Goal: Task Accomplishment & Management: Complete application form

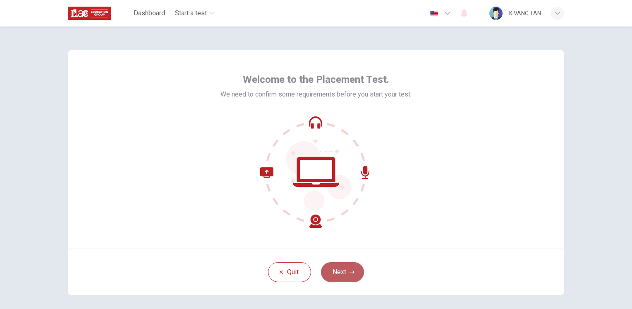
click at [347, 268] on button "Next" at bounding box center [342, 272] width 43 height 20
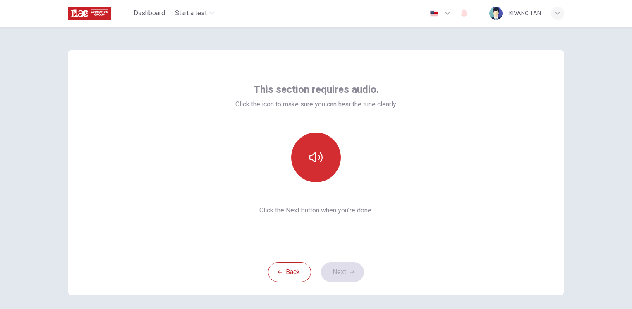
click at [325, 159] on button "button" at bounding box center [316, 157] width 50 height 50
click at [321, 162] on button "button" at bounding box center [316, 157] width 50 height 50
click at [322, 173] on button "button" at bounding box center [316, 157] width 50 height 50
click at [310, 159] on icon "button" at bounding box center [315, 157] width 13 height 10
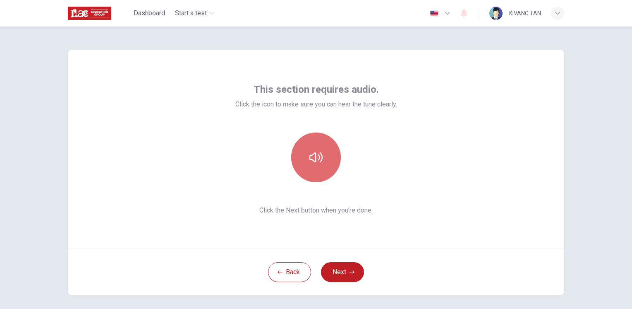
click at [312, 160] on icon "button" at bounding box center [315, 157] width 13 height 13
click at [316, 163] on icon "button" at bounding box center [315, 157] width 13 height 13
click at [323, 166] on button "button" at bounding box center [316, 157] width 50 height 50
click at [329, 168] on button "button" at bounding box center [316, 157] width 50 height 50
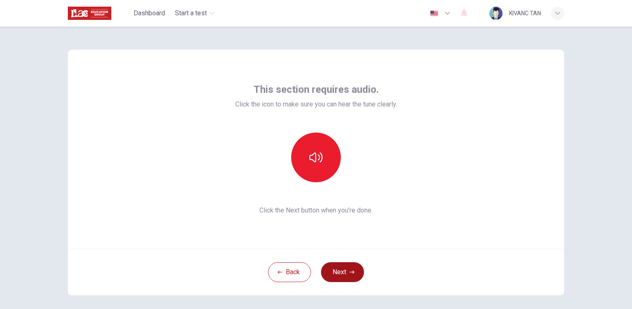
click at [351, 270] on icon "button" at bounding box center [351, 271] width 5 height 3
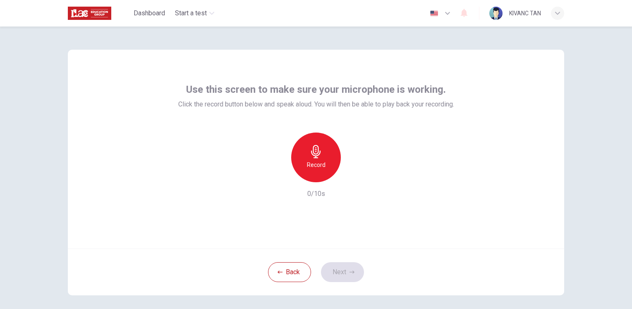
click at [327, 158] on div "Record" at bounding box center [316, 157] width 50 height 50
click at [346, 268] on button "Next" at bounding box center [342, 272] width 43 height 20
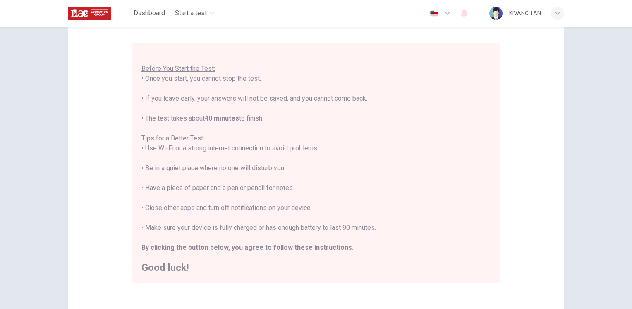
scroll to position [83, 0]
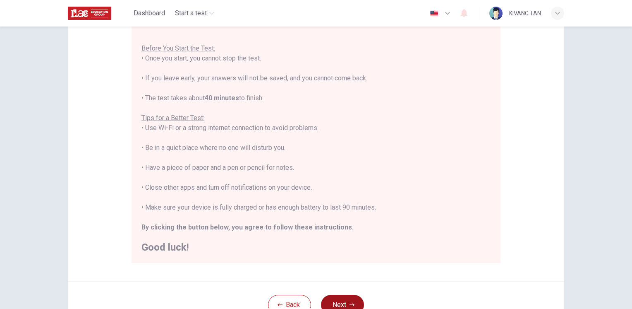
click at [353, 300] on button "Next" at bounding box center [342, 304] width 43 height 20
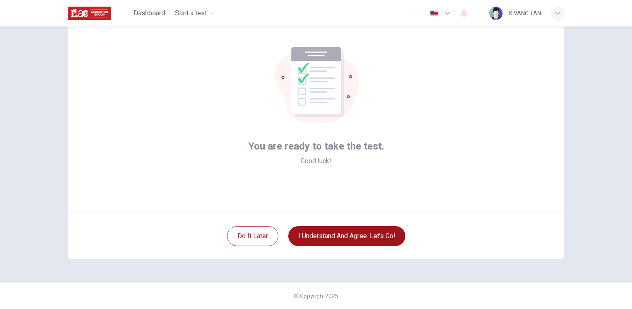
scroll to position [36, 0]
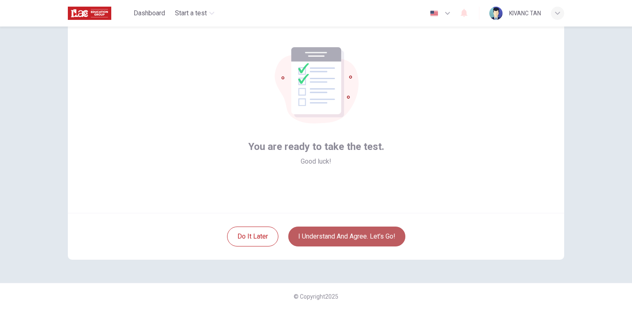
click at [338, 238] on button "I understand and agree. Let’s go!" at bounding box center [346, 236] width 117 height 20
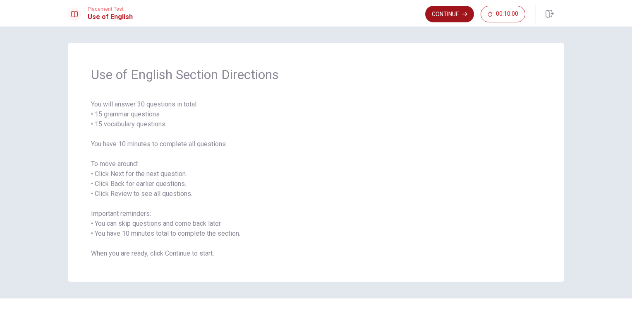
click at [445, 15] on button "Continue" at bounding box center [449, 14] width 49 height 17
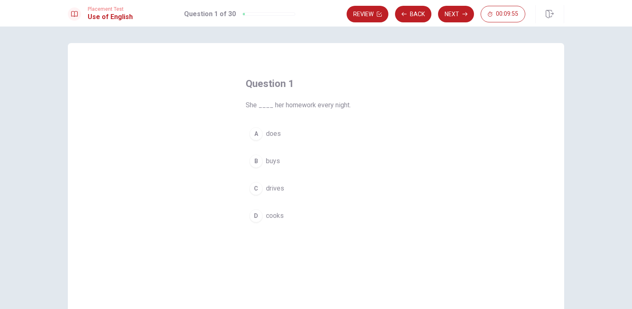
click at [275, 136] on span "does" at bounding box center [273, 134] width 15 height 10
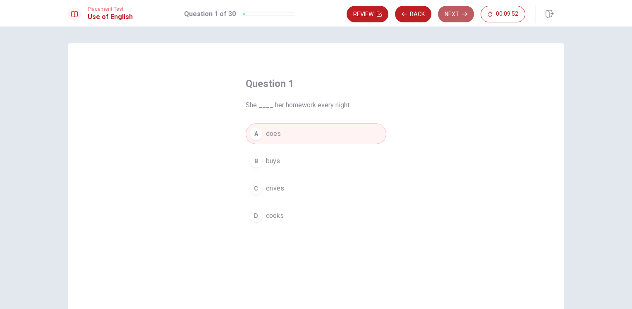
click at [453, 19] on button "Next" at bounding box center [456, 14] width 36 height 17
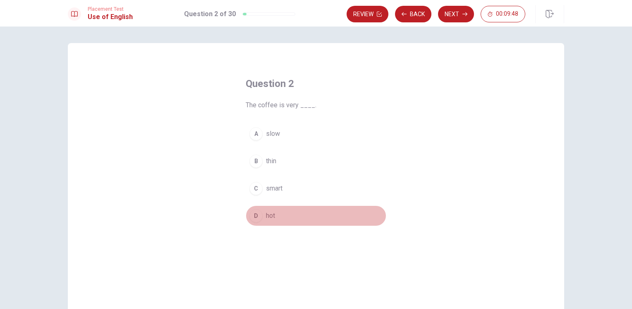
drag, startPoint x: 261, startPoint y: 214, endPoint x: 296, endPoint y: 167, distance: 58.2
click at [261, 214] on button "D hot" at bounding box center [316, 215] width 141 height 21
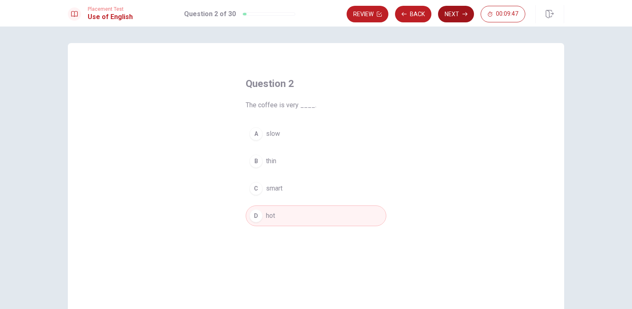
click at [458, 19] on button "Next" at bounding box center [456, 14] width 36 height 17
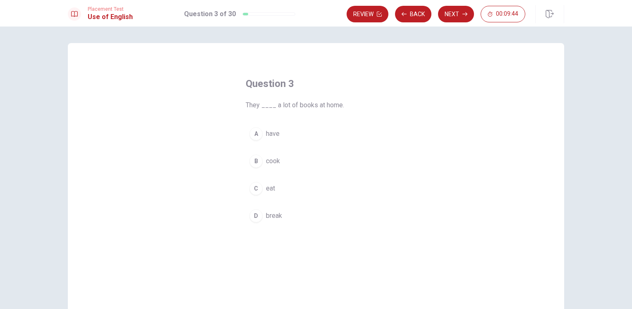
click at [270, 133] on span "have" at bounding box center [273, 134] width 14 height 10
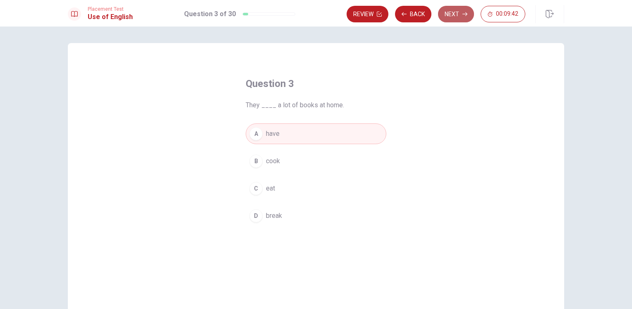
click at [454, 19] on button "Next" at bounding box center [456, 14] width 36 height 17
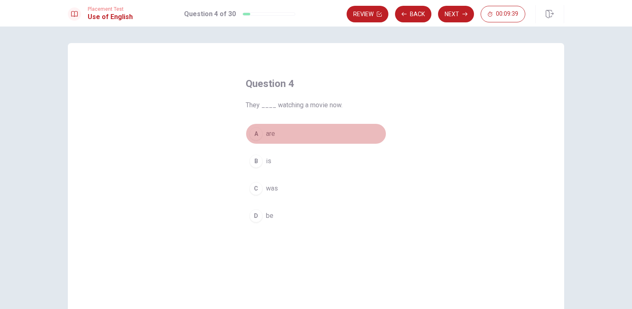
click at [270, 136] on span "are" at bounding box center [270, 134] width 9 height 10
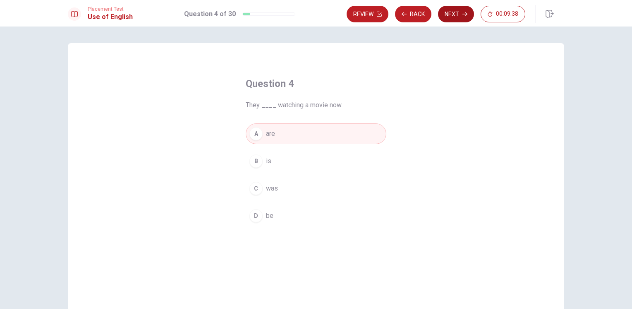
click at [463, 16] on icon "button" at bounding box center [464, 14] width 5 height 5
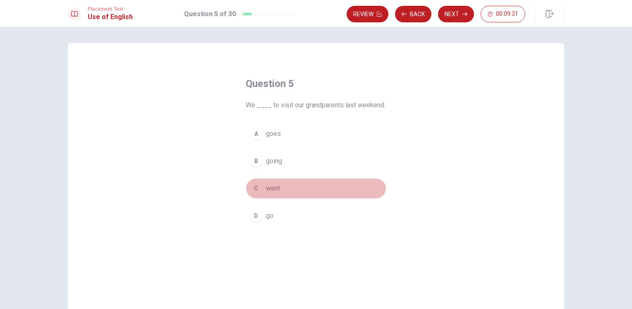
click at [268, 187] on span "went" at bounding box center [273, 188] width 14 height 10
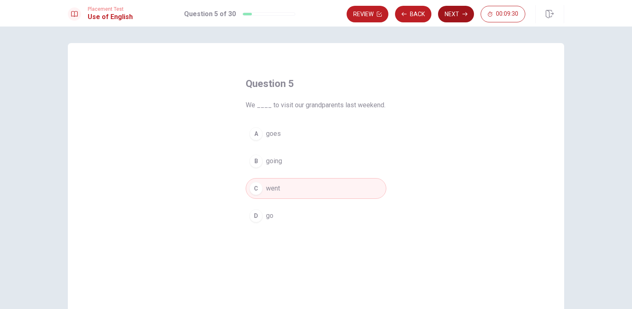
click at [450, 16] on button "Next" at bounding box center [456, 14] width 36 height 17
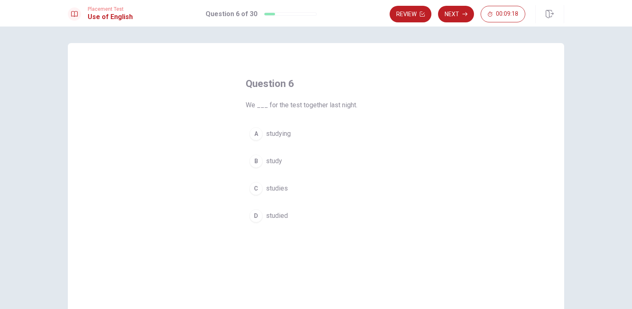
click at [282, 217] on span "studied" at bounding box center [277, 215] width 22 height 10
click at [452, 22] on div "Review Next 00:09:17" at bounding box center [477, 14] width 175 height 18
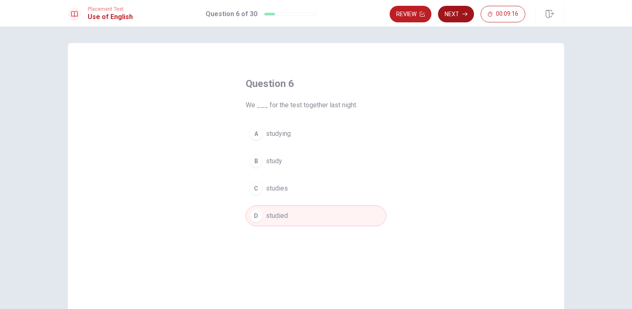
click at [452, 22] on button "Next" at bounding box center [456, 14] width 36 height 17
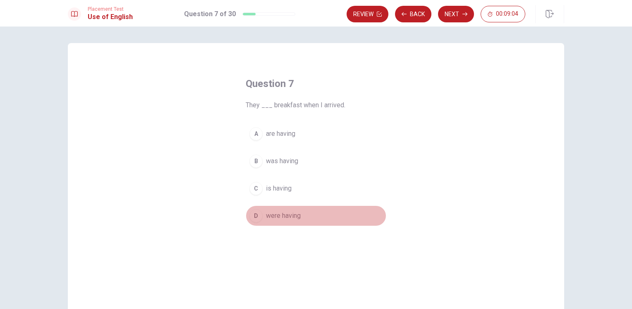
click at [277, 216] on span "were having" at bounding box center [283, 215] width 35 height 10
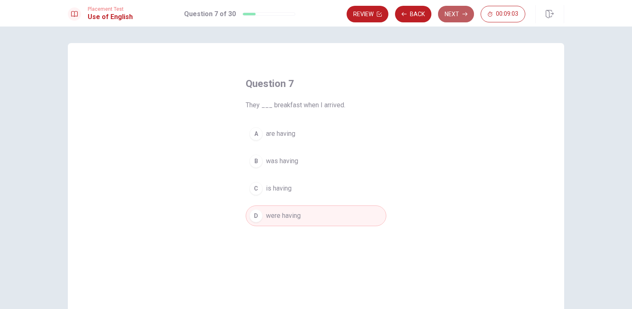
click at [445, 17] on button "Next" at bounding box center [456, 14] width 36 height 17
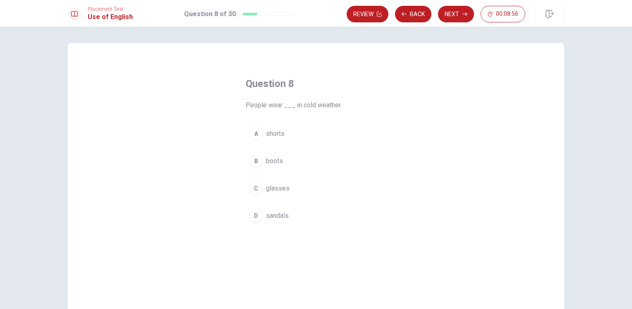
click at [271, 162] on span "boots" at bounding box center [274, 161] width 17 height 10
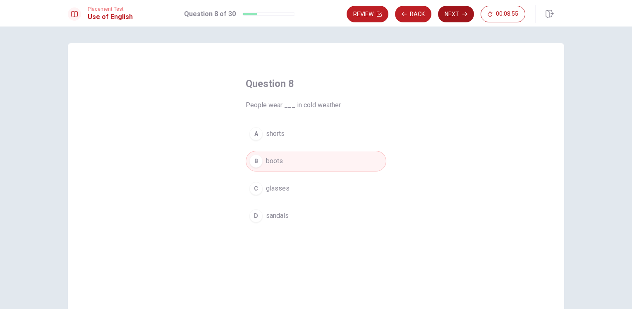
click at [445, 18] on button "Next" at bounding box center [456, 14] width 36 height 17
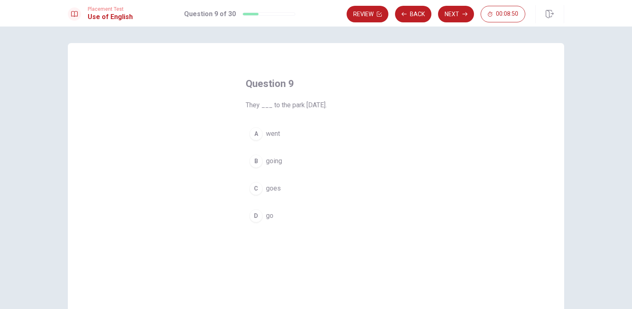
click at [276, 187] on span "goes" at bounding box center [273, 188] width 15 height 10
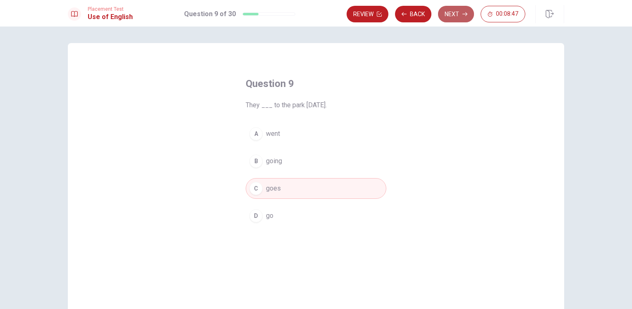
click at [453, 17] on button "Next" at bounding box center [456, 14] width 36 height 17
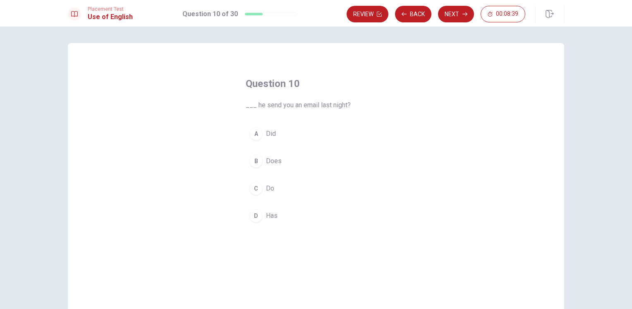
click at [273, 138] on span "Did" at bounding box center [271, 134] width 10 height 10
click at [456, 23] on div "Placement Test Use of English Question 10 of 30 Review Back Next 00:08:37" at bounding box center [316, 13] width 632 height 26
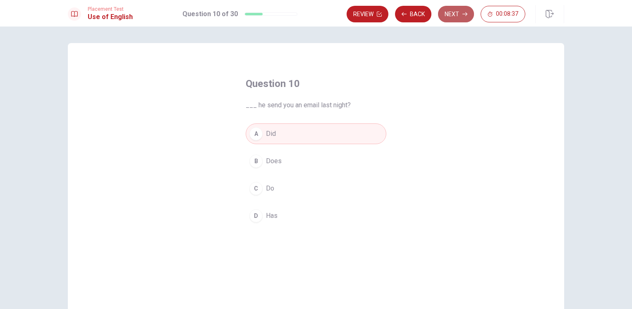
click at [456, 21] on button "Next" at bounding box center [456, 14] width 36 height 17
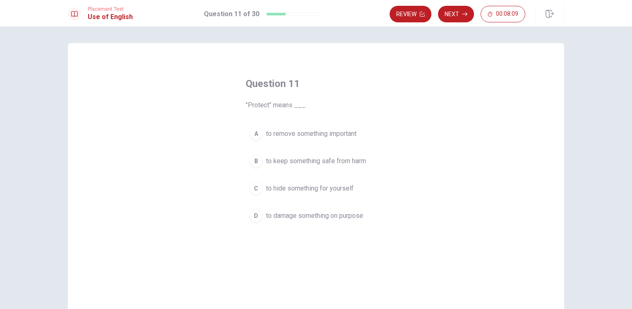
click at [270, 134] on span "to remove something important" at bounding box center [311, 134] width 91 height 10
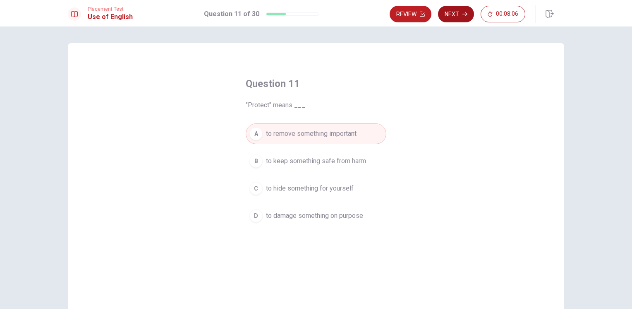
click at [457, 17] on button "Next" at bounding box center [456, 14] width 36 height 17
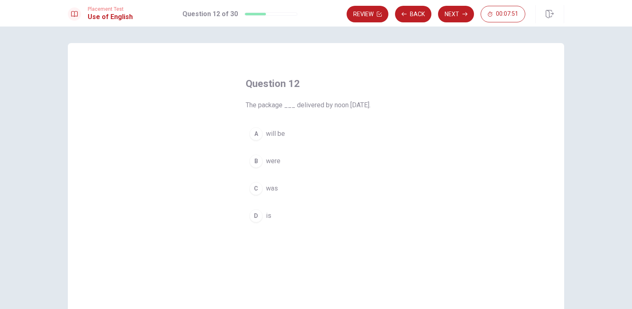
click at [275, 141] on button "A will be" at bounding box center [316, 133] width 141 height 21
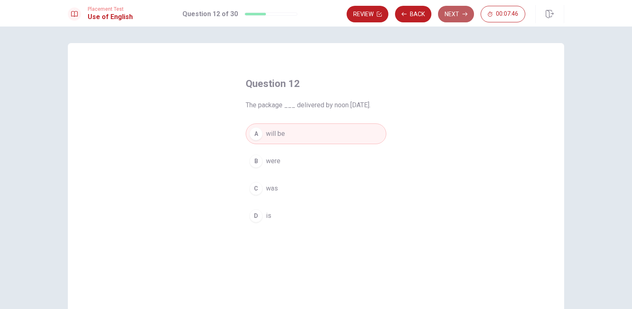
click at [457, 17] on button "Next" at bounding box center [456, 14] width 36 height 17
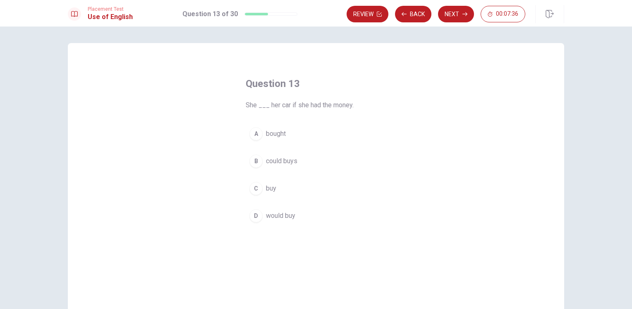
click at [283, 218] on span "would buy" at bounding box center [280, 215] width 29 height 10
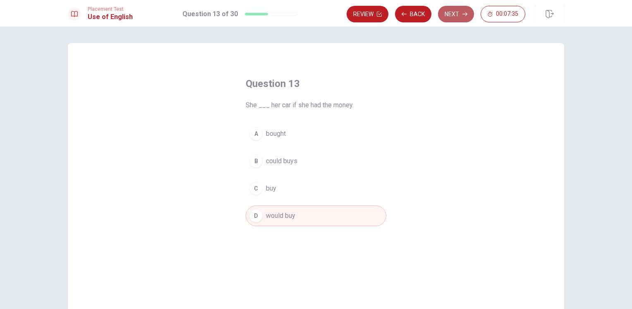
click at [463, 17] on button "Next" at bounding box center [456, 14] width 36 height 17
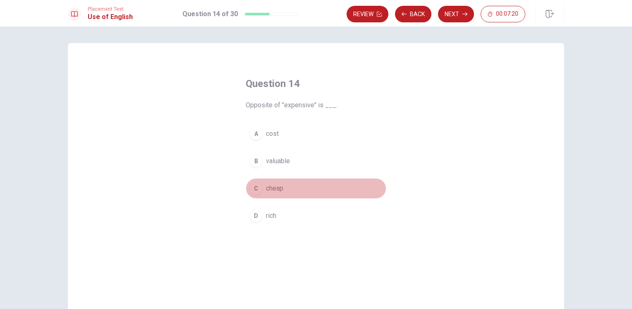
click at [268, 187] on span "cheap" at bounding box center [274, 188] width 17 height 10
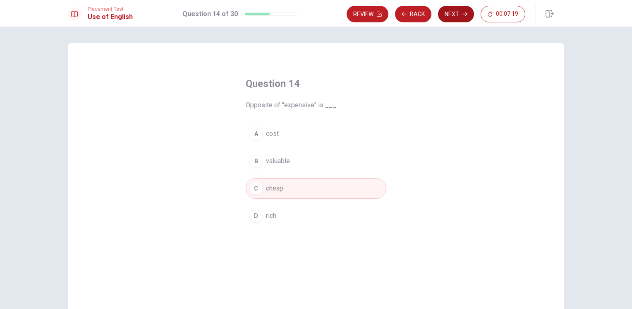
click at [456, 16] on button "Next" at bounding box center [456, 14] width 36 height 17
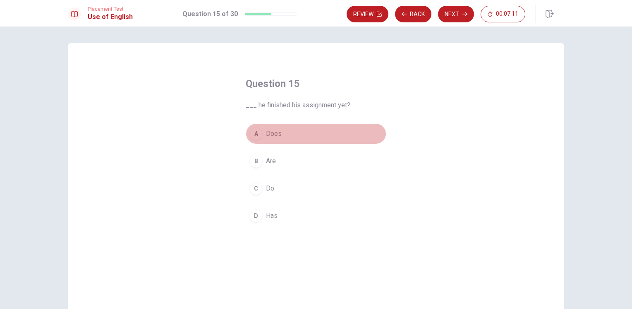
click at [268, 137] on span "Does" at bounding box center [274, 134] width 16 height 10
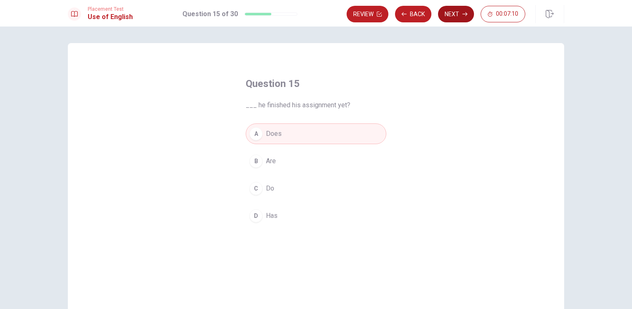
click at [452, 14] on button "Next" at bounding box center [456, 14] width 36 height 17
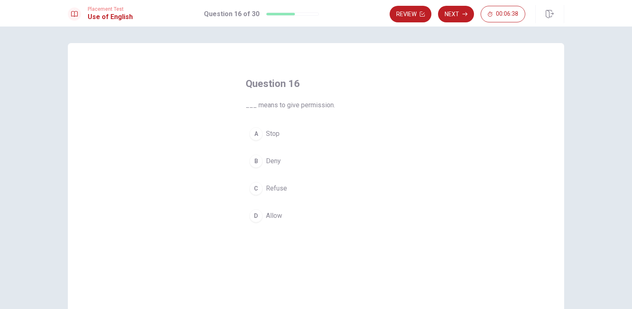
click at [252, 214] on div "D" at bounding box center [255, 215] width 13 height 13
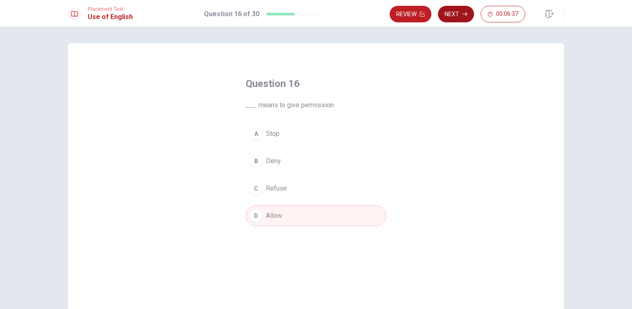
click at [471, 19] on button "Next" at bounding box center [456, 14] width 36 height 17
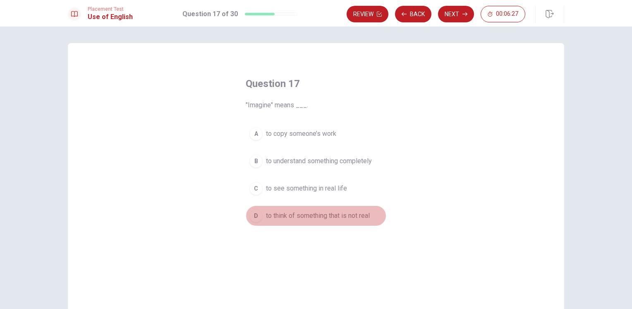
click at [266, 214] on span "to think of something that is not real" at bounding box center [318, 215] width 104 height 10
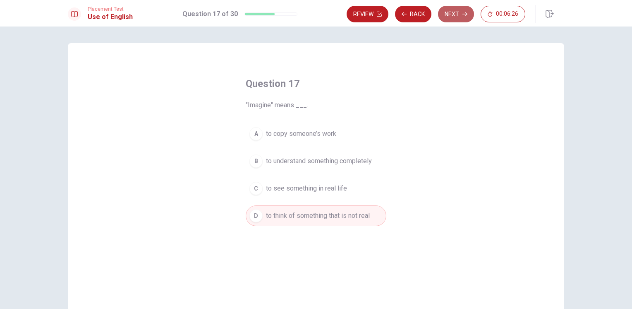
click at [459, 18] on button "Next" at bounding box center [456, 14] width 36 height 17
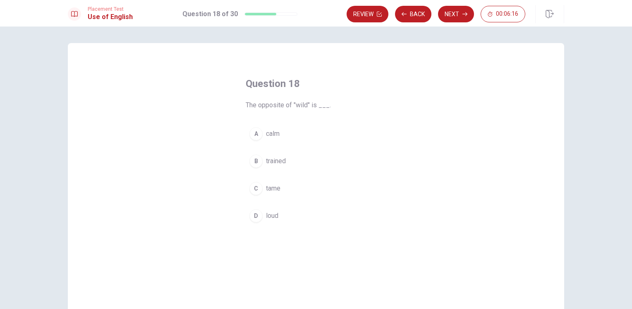
click at [255, 188] on div "C" at bounding box center [255, 188] width 13 height 13
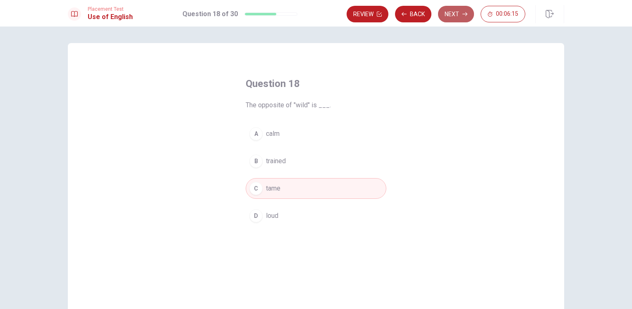
click at [452, 11] on button "Next" at bounding box center [456, 14] width 36 height 17
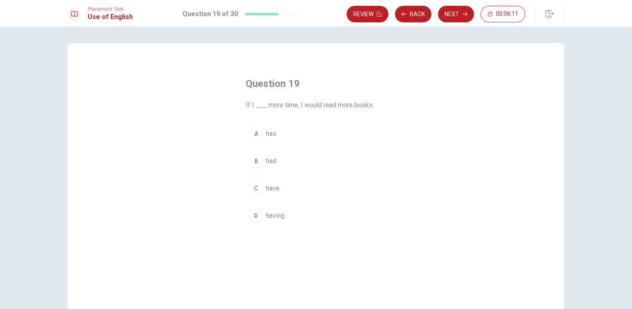
click at [268, 186] on span "have" at bounding box center [273, 188] width 14 height 10
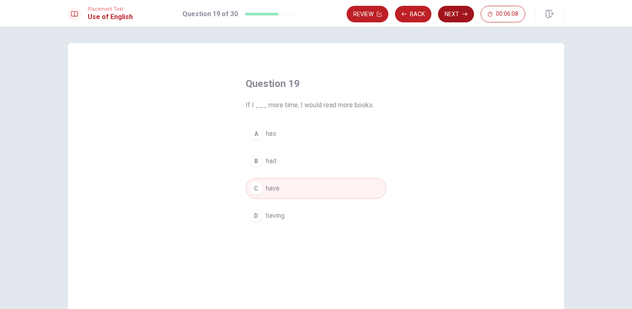
click at [449, 10] on button "Next" at bounding box center [456, 14] width 36 height 17
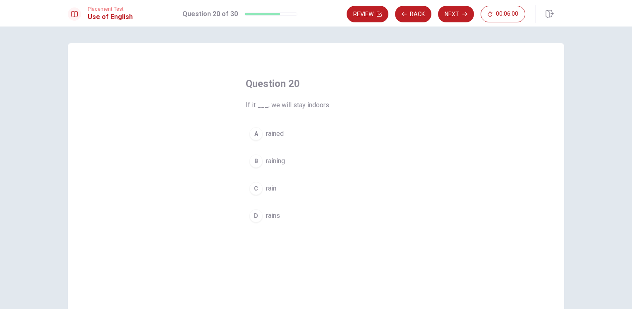
click at [270, 188] on span "rain" at bounding box center [271, 188] width 10 height 10
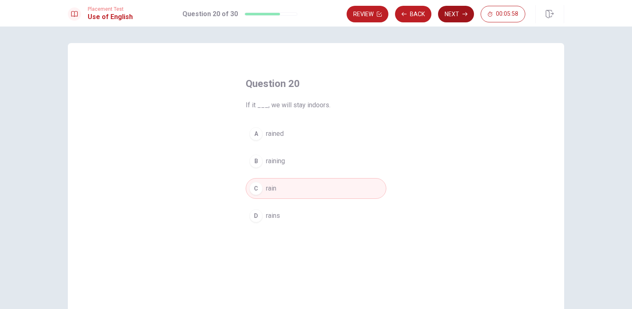
click at [458, 19] on button "Next" at bounding box center [456, 14] width 36 height 17
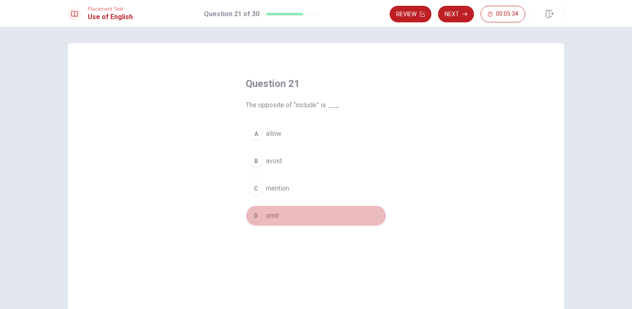
click at [260, 212] on button "D omit" at bounding box center [316, 215] width 141 height 21
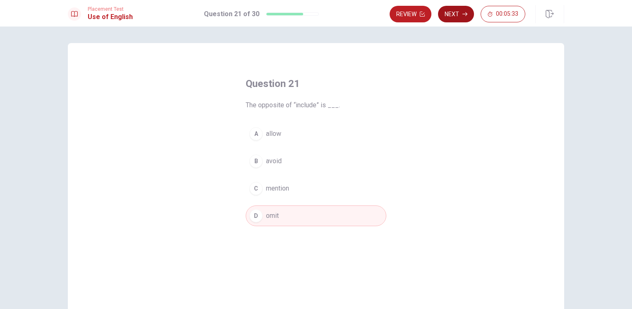
click at [454, 19] on button "Next" at bounding box center [456, 14] width 36 height 17
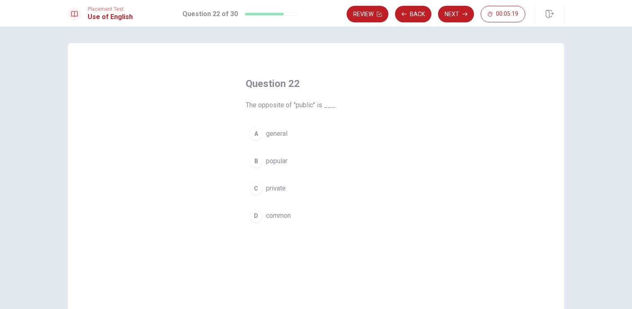
click at [257, 191] on div "C" at bounding box center [255, 188] width 13 height 13
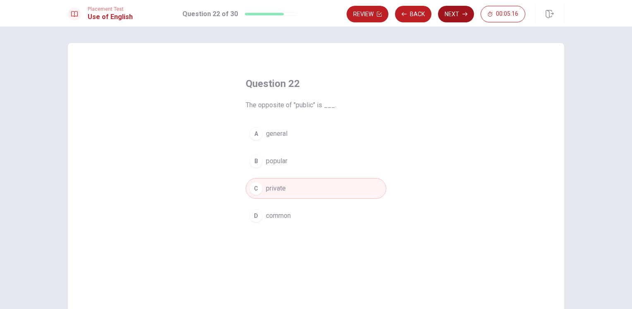
click at [456, 14] on button "Next" at bounding box center [456, 14] width 36 height 17
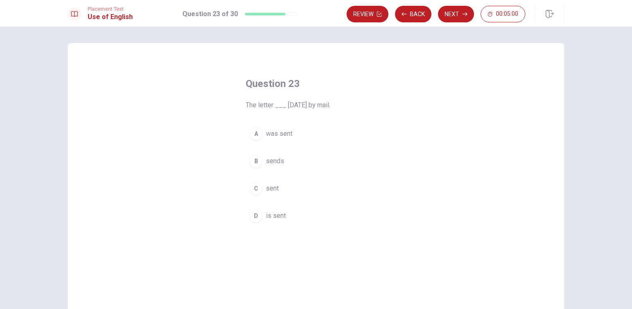
click at [273, 191] on span "sent" at bounding box center [272, 188] width 13 height 10
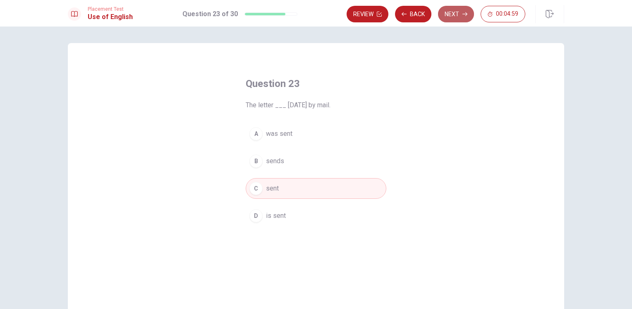
click at [447, 15] on button "Next" at bounding box center [456, 14] width 36 height 17
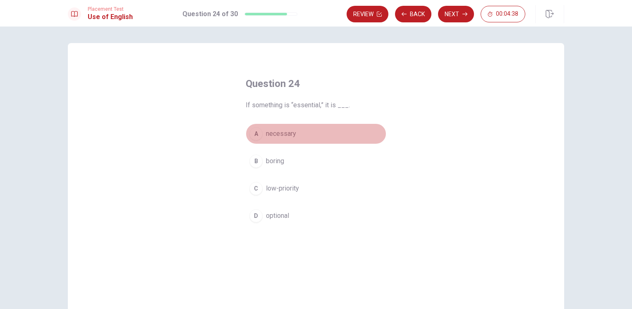
click at [266, 136] on span "necessary" at bounding box center [281, 134] width 30 height 10
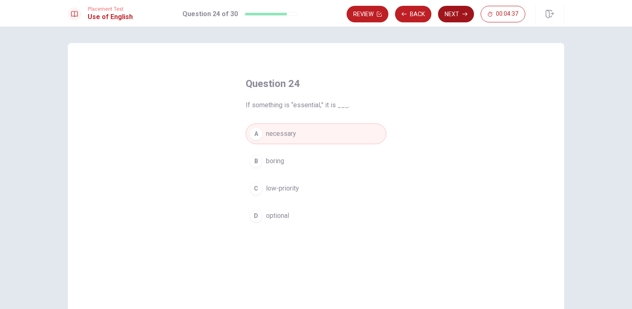
click at [448, 17] on button "Next" at bounding box center [456, 14] width 36 height 17
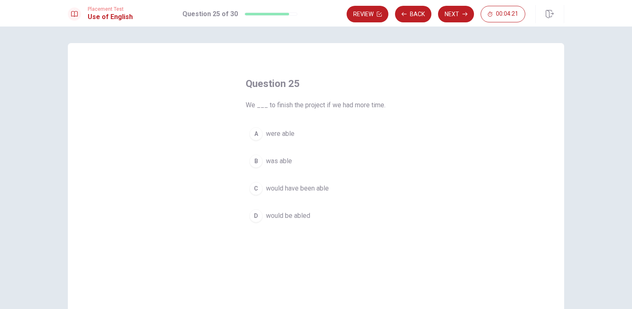
click at [295, 213] on span "would be abled" at bounding box center [288, 215] width 44 height 10
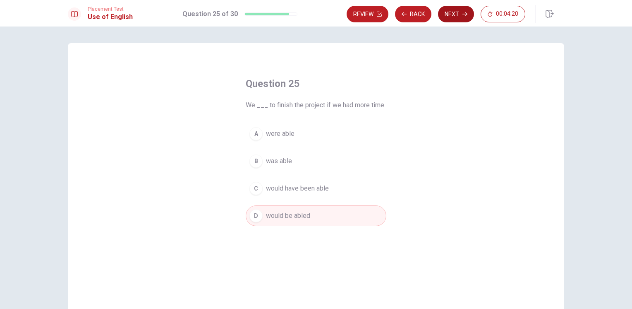
click at [454, 21] on button "Next" at bounding box center [456, 14] width 36 height 17
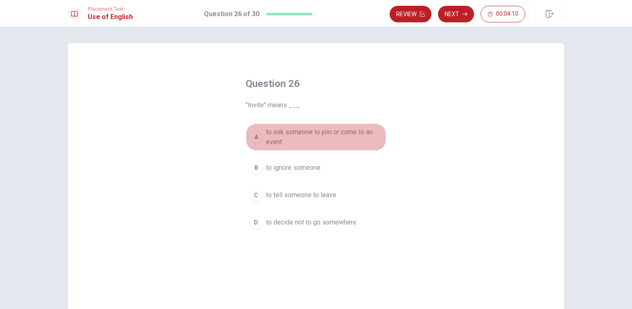
click at [271, 134] on span "to ask someone to join or come to an event" at bounding box center [324, 137] width 117 height 20
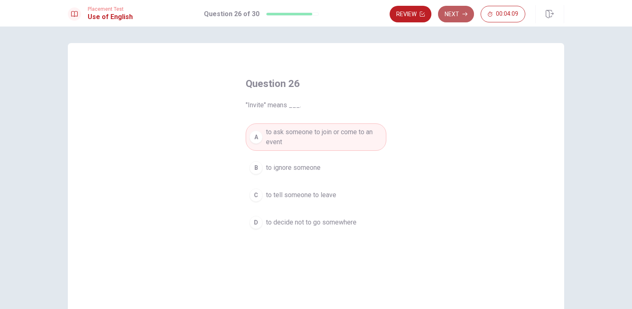
click at [464, 14] on icon "button" at bounding box center [464, 14] width 5 height 5
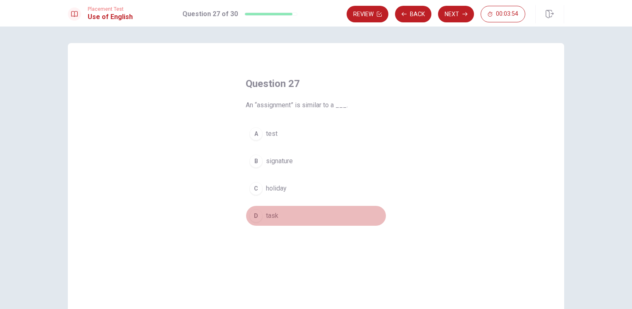
click at [257, 213] on div "D" at bounding box center [255, 215] width 13 height 13
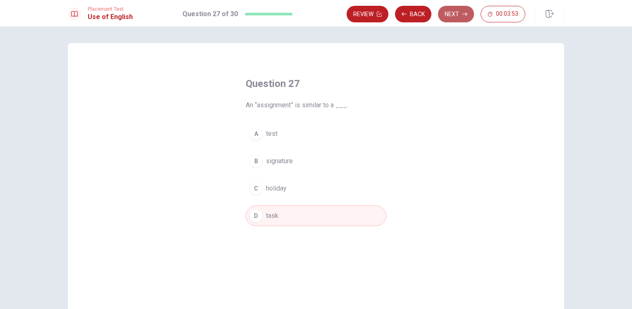
click at [449, 14] on button "Next" at bounding box center [456, 14] width 36 height 17
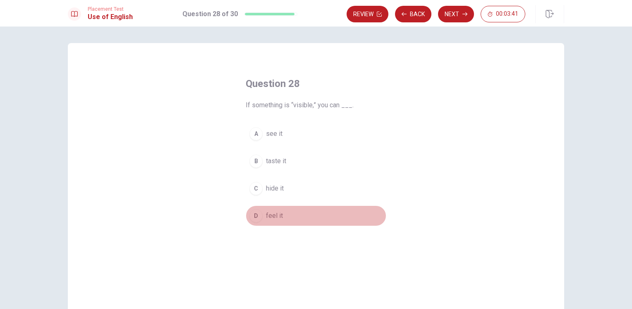
click at [272, 216] on span "feel it" at bounding box center [274, 215] width 17 height 10
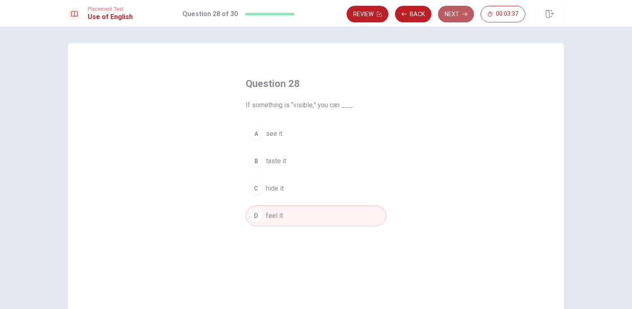
click at [457, 15] on button "Next" at bounding box center [456, 14] width 36 height 17
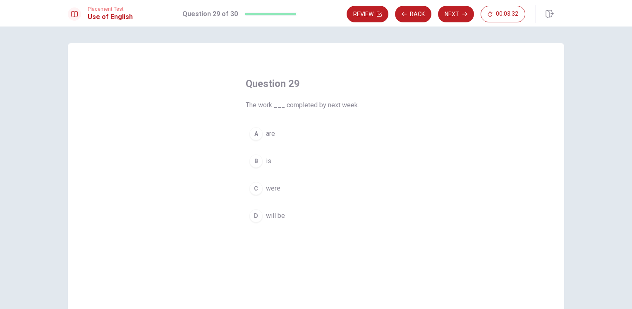
click at [270, 212] on span "will be" at bounding box center [275, 215] width 19 height 10
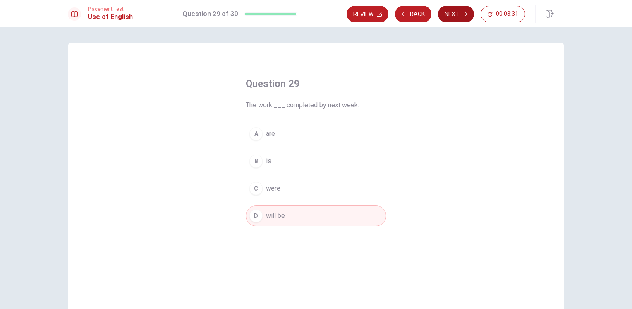
click at [448, 18] on button "Next" at bounding box center [456, 14] width 36 height 17
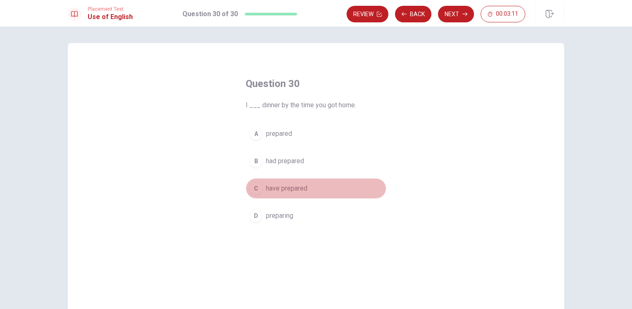
click at [266, 188] on span "have prepared" at bounding box center [286, 188] width 41 height 10
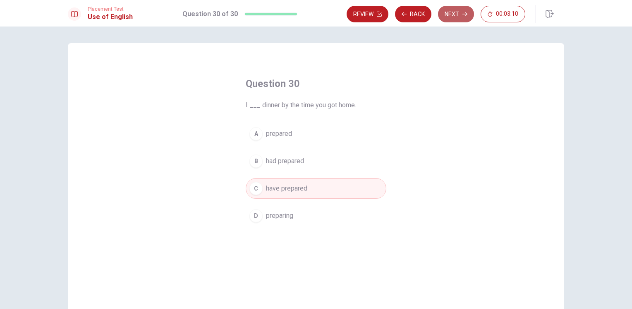
click at [466, 21] on button "Next" at bounding box center [456, 14] width 36 height 17
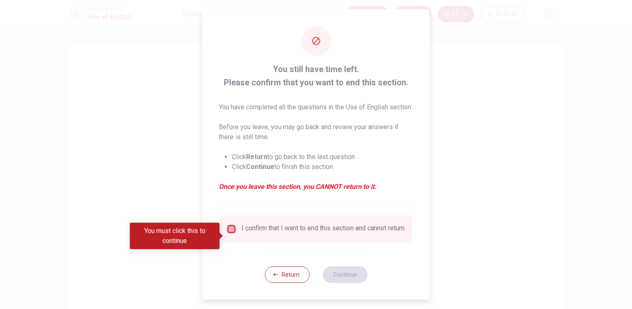
click at [229, 234] on input "You must click this to continue" at bounding box center [232, 229] width 10 height 10
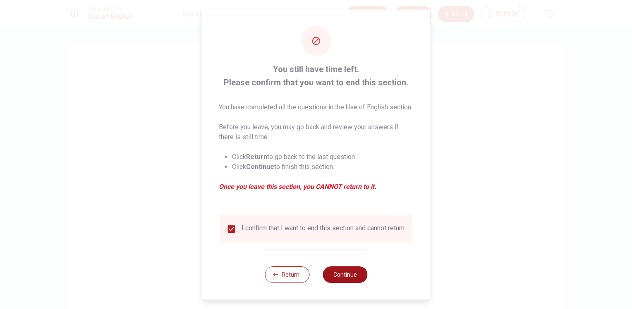
click at [341, 282] on button "Continue" at bounding box center [345, 274] width 45 height 17
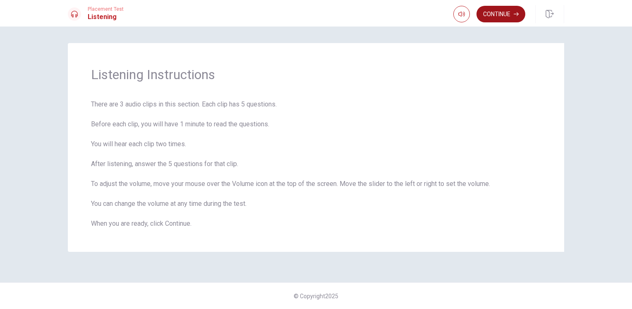
click at [504, 18] on button "Continue" at bounding box center [500, 14] width 49 height 17
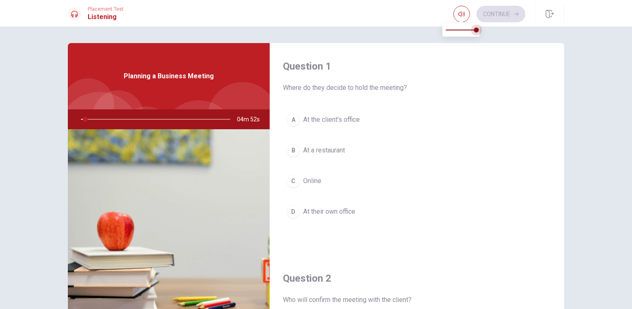
type input "3"
type input "0.9"
type input "3"
type input "0.8"
drag, startPoint x: 478, startPoint y: 32, endPoint x: 471, endPoint y: 32, distance: 7.0
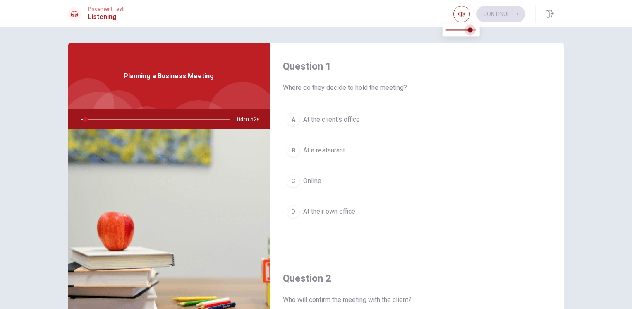
click at [471, 32] on span at bounding box center [470, 29] width 5 height 5
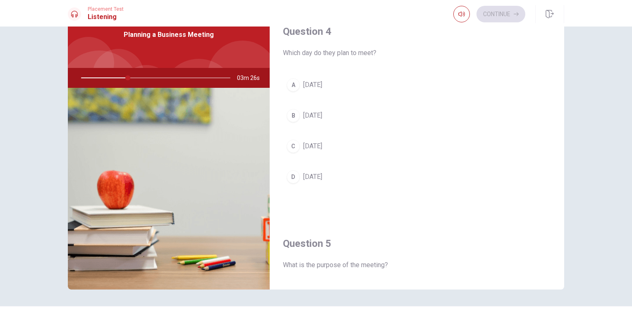
scroll to position [602, 0]
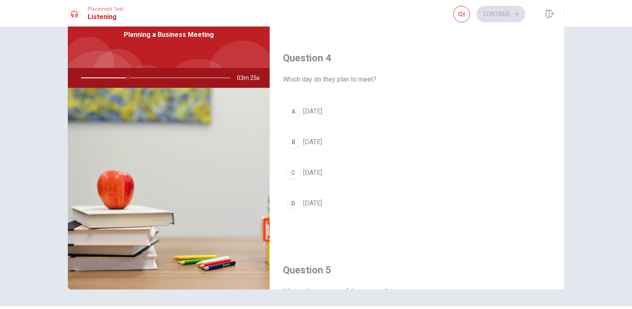
click at [312, 140] on span "[DATE]" at bounding box center [312, 142] width 19 height 10
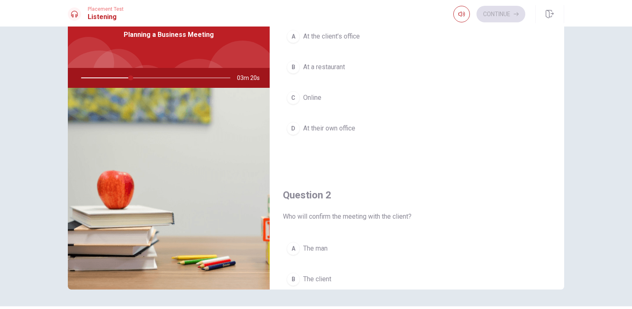
scroll to position [0, 0]
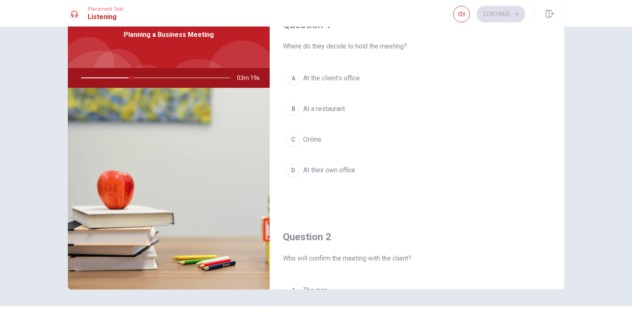
click at [339, 80] on span "At the client’s office" at bounding box center [331, 78] width 57 height 10
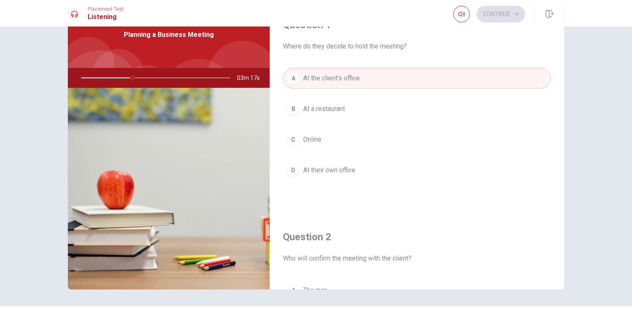
click at [340, 167] on span "At their own office" at bounding box center [329, 170] width 52 height 10
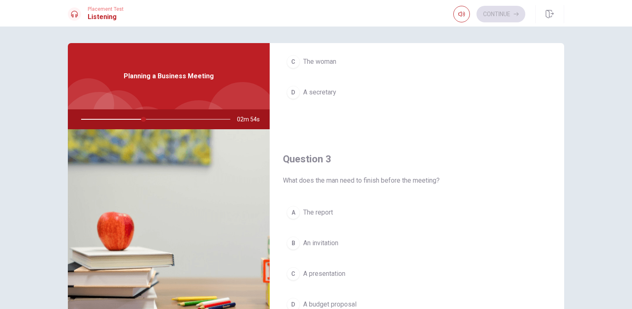
scroll to position [372, 0]
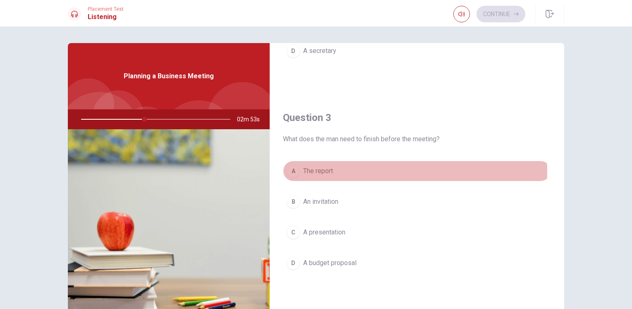
click at [320, 170] on span "The report" at bounding box center [318, 171] width 30 height 10
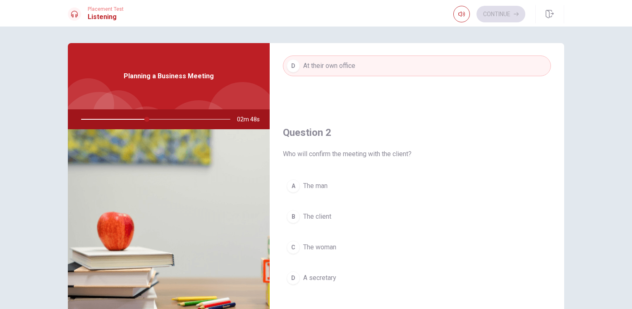
scroll to position [165, 0]
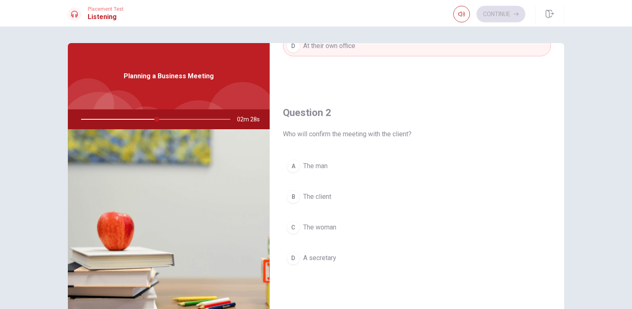
click at [332, 166] on button "A The man" at bounding box center [417, 165] width 268 height 21
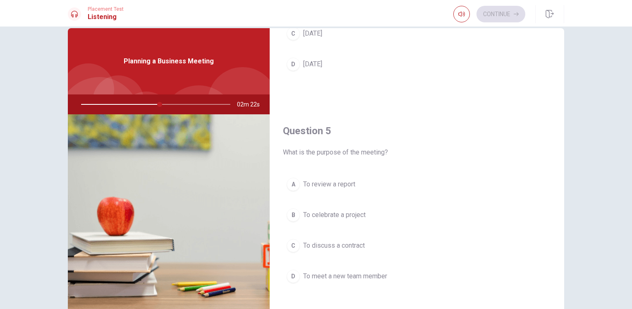
scroll to position [65, 0]
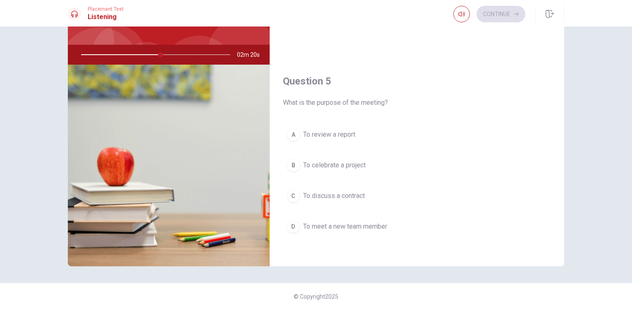
click at [347, 133] on span "To review a report" at bounding box center [329, 134] width 52 height 10
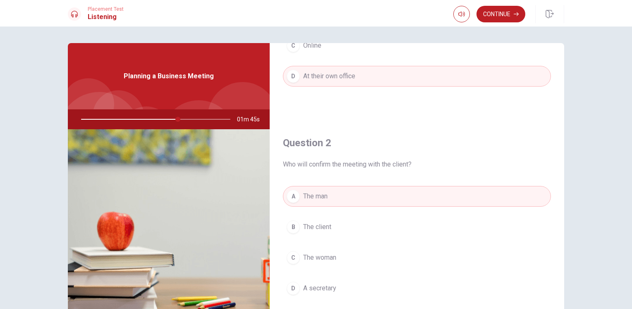
scroll to position [0, 0]
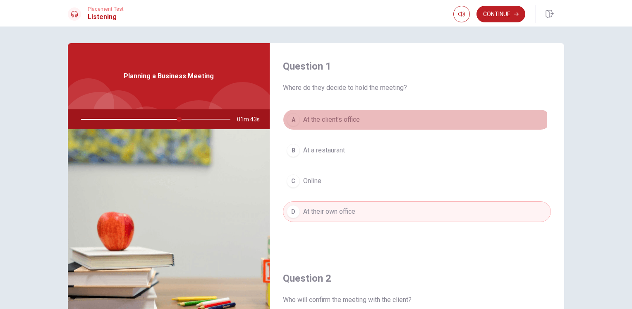
click at [338, 122] on span "At the client’s office" at bounding box center [331, 120] width 57 height 10
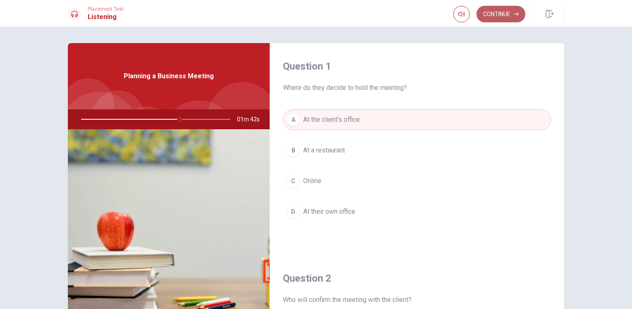
click at [508, 20] on button "Continue" at bounding box center [500, 14] width 49 height 17
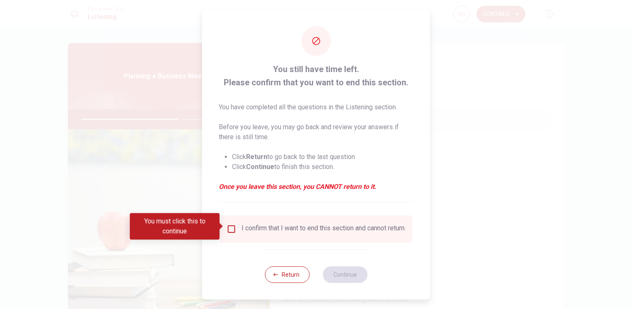
click at [238, 227] on div "I confirm that I want to end this section and cannot return." at bounding box center [316, 229] width 179 height 10
click at [233, 227] on input "You must click this to continue" at bounding box center [232, 229] width 10 height 10
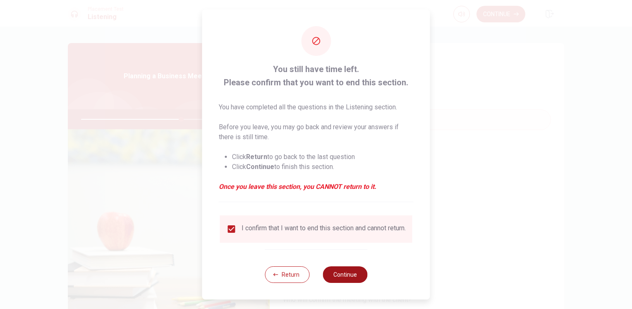
click at [341, 277] on button "Continue" at bounding box center [345, 274] width 45 height 17
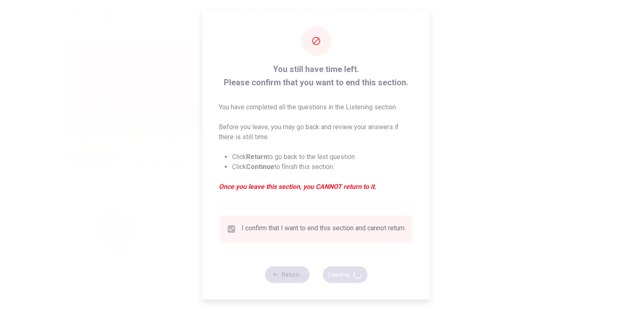
type input "68"
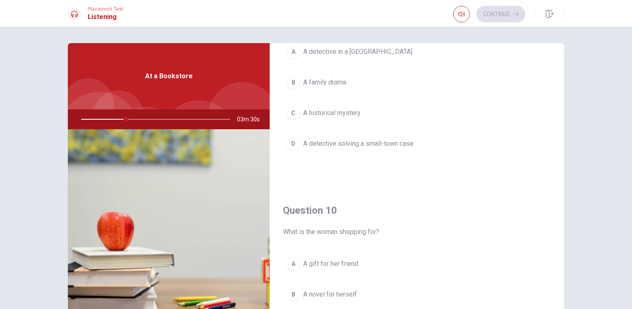
scroll to position [768, 0]
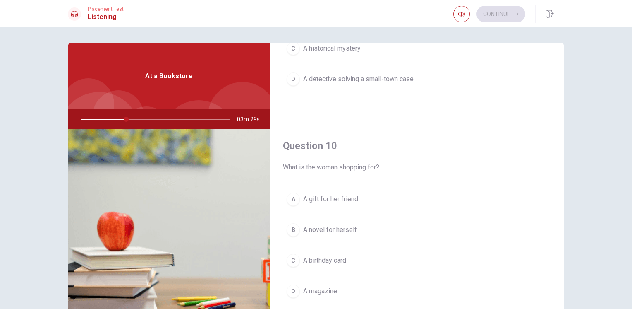
click at [323, 194] on span "A gift for her friend" at bounding box center [330, 199] width 55 height 10
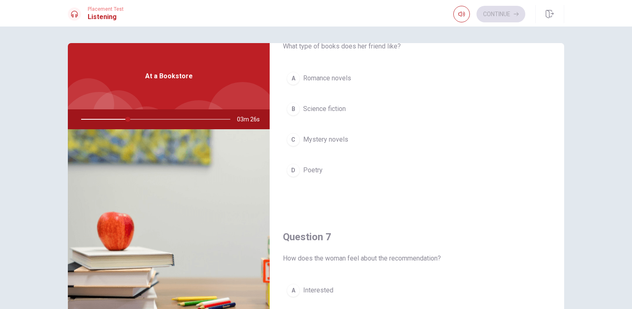
scroll to position [23, 0]
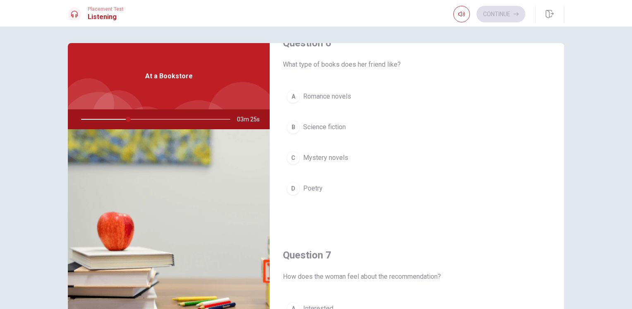
click at [335, 158] on span "Mystery novels" at bounding box center [325, 158] width 45 height 10
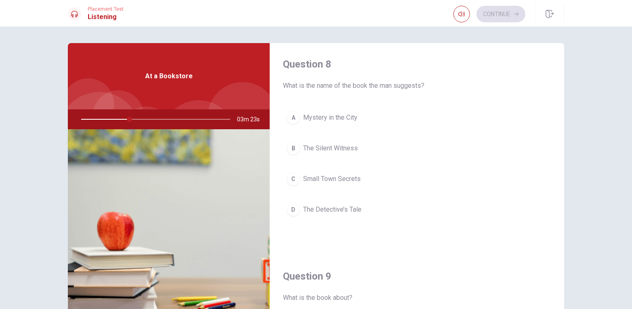
scroll to position [437, 0]
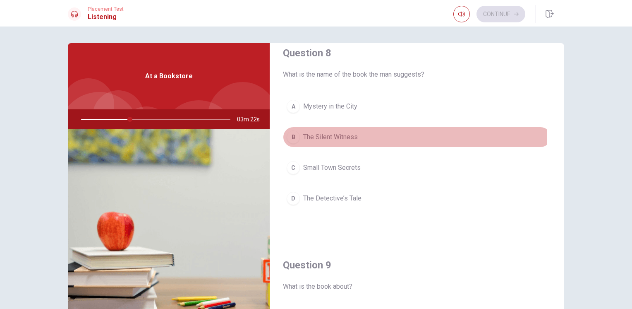
click at [330, 138] on span "The Silent Witness" at bounding box center [330, 137] width 55 height 10
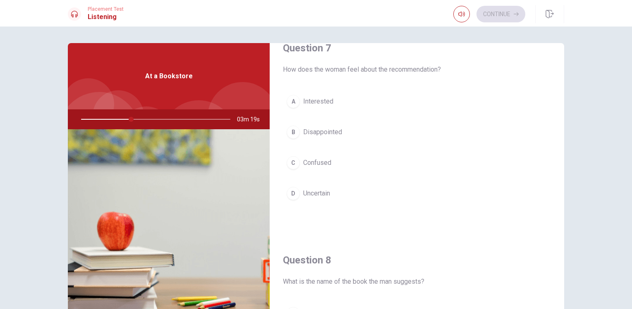
click at [325, 98] on span "Interested" at bounding box center [318, 101] width 30 height 10
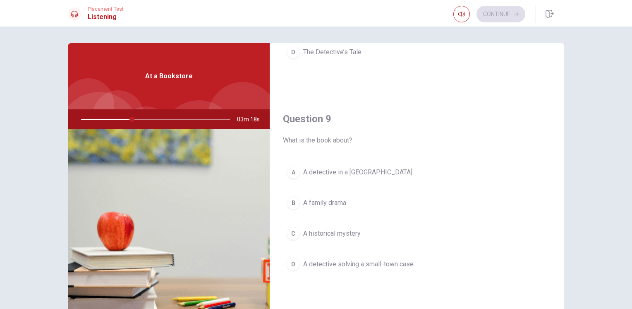
scroll to position [602, 0]
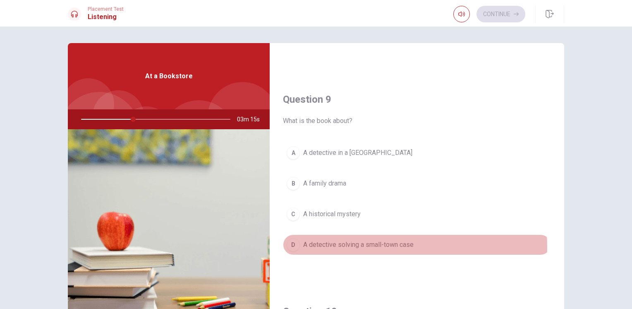
click at [356, 244] on span "A detective solving a small-town case" at bounding box center [358, 244] width 110 height 10
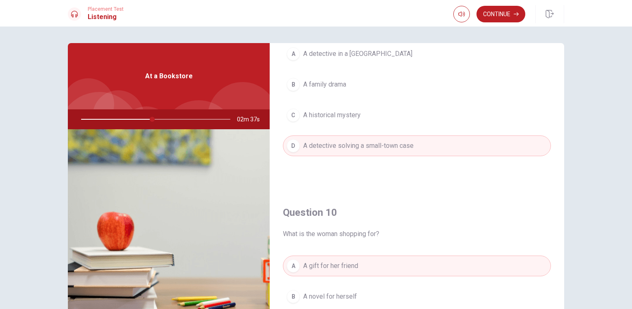
scroll to position [768, 0]
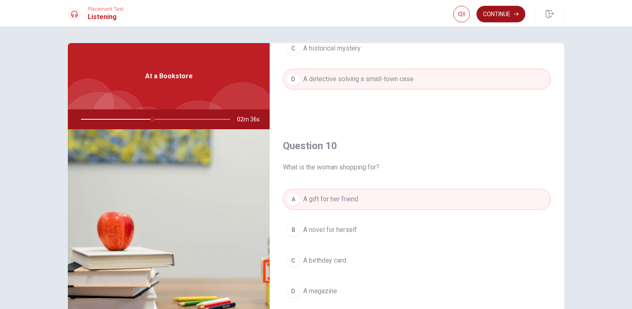
click at [492, 14] on button "Continue" at bounding box center [500, 14] width 49 height 17
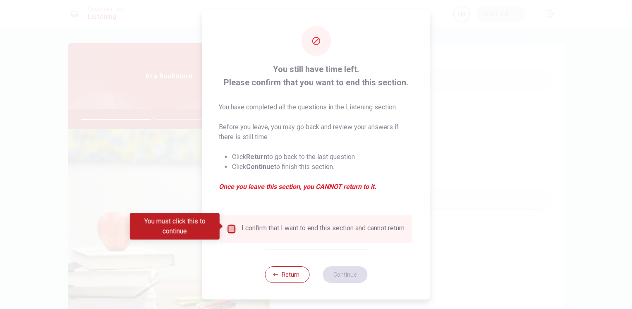
click at [232, 226] on input "You must click this to continue" at bounding box center [232, 229] width 10 height 10
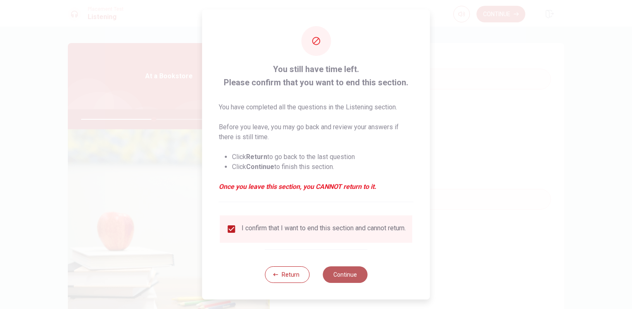
click at [341, 275] on button "Continue" at bounding box center [345, 274] width 45 height 17
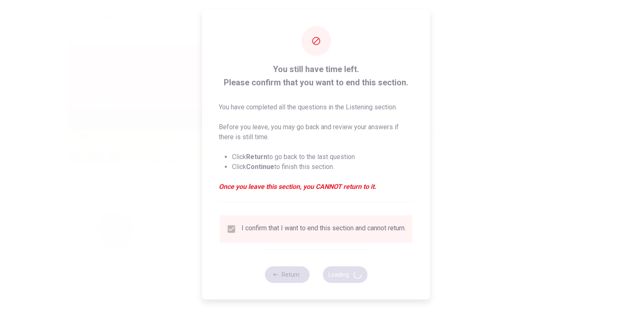
type input "49"
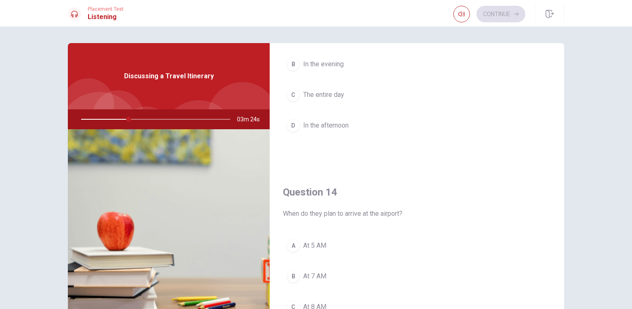
scroll to position [579, 0]
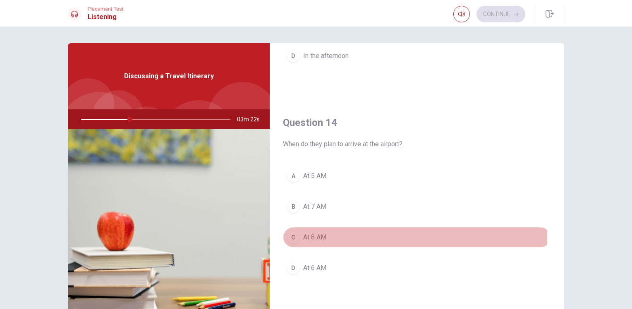
click at [296, 233] on div "C" at bounding box center [293, 236] width 13 height 13
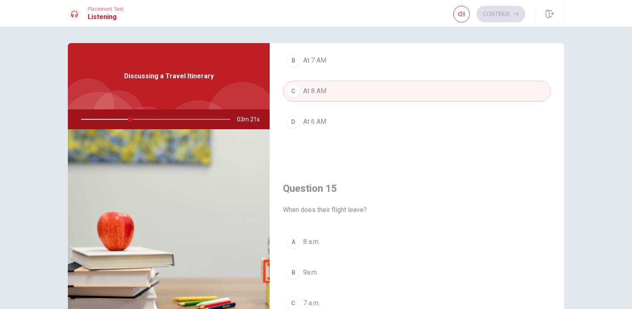
scroll to position [744, 0]
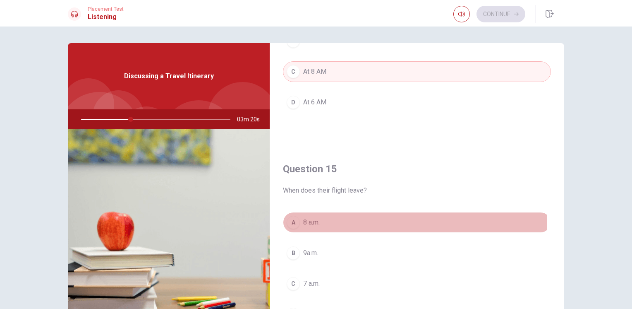
click at [294, 219] on div "A" at bounding box center [293, 221] width 13 height 13
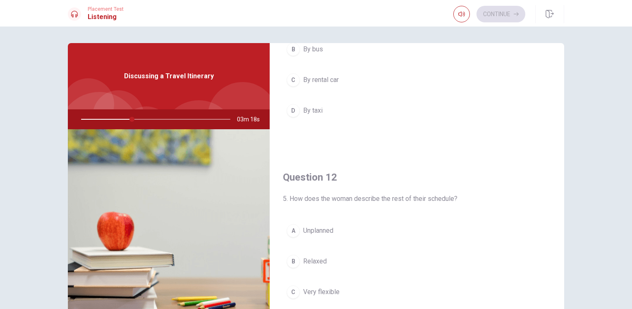
scroll to position [0, 0]
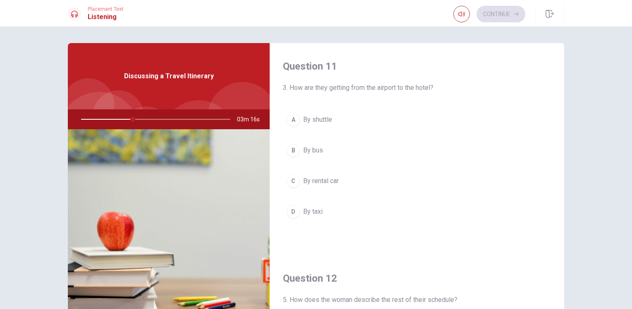
click at [298, 120] on button "A By shuttle" at bounding box center [417, 119] width 268 height 21
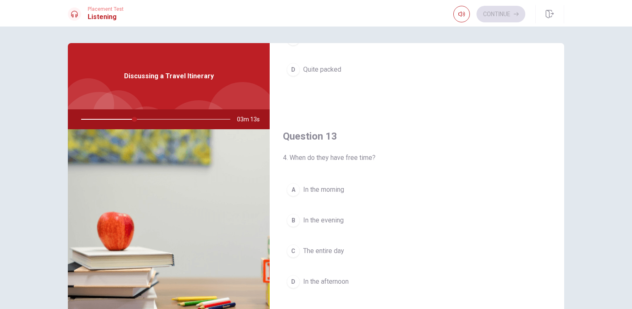
scroll to position [372, 0]
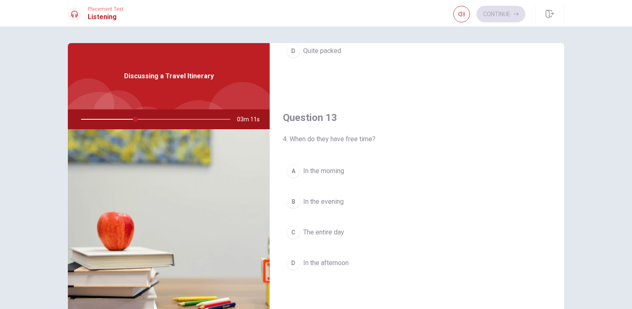
click at [316, 261] on span "In the afternoon" at bounding box center [325, 263] width 45 height 10
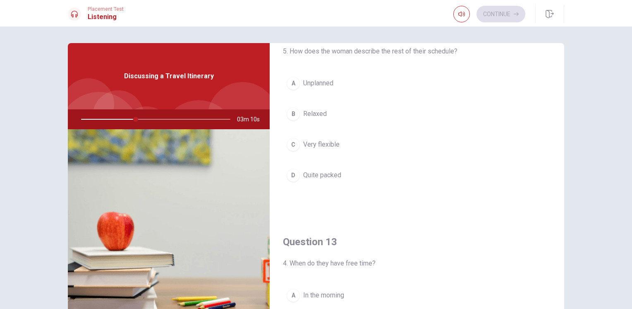
scroll to position [248, 0]
click at [324, 170] on span "Quite packed" at bounding box center [322, 175] width 38 height 10
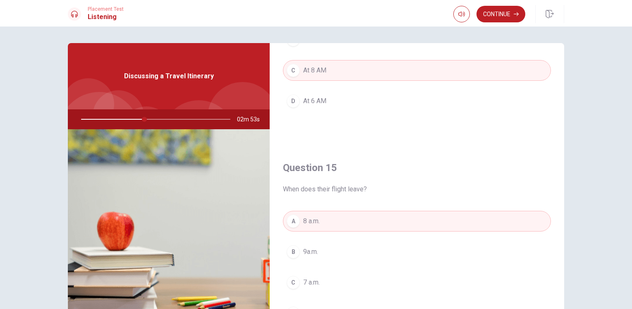
scroll to position [685, 0]
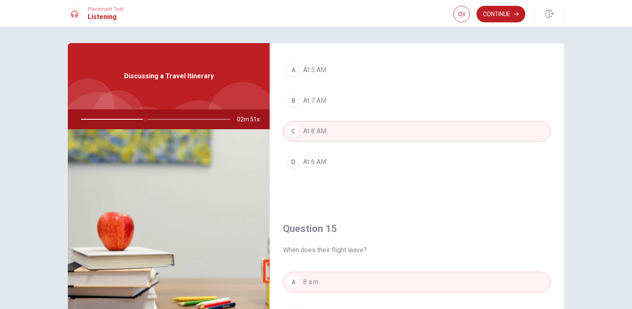
click at [320, 158] on span "At 6 AM" at bounding box center [314, 162] width 23 height 10
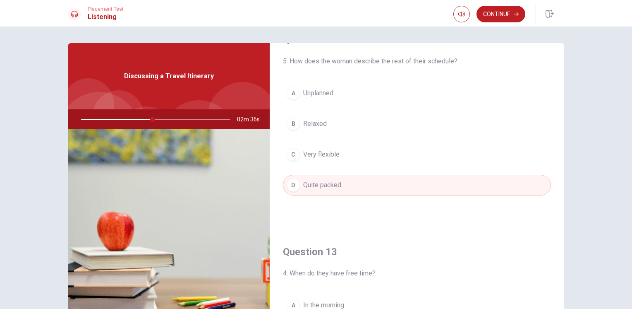
scroll to position [230, 0]
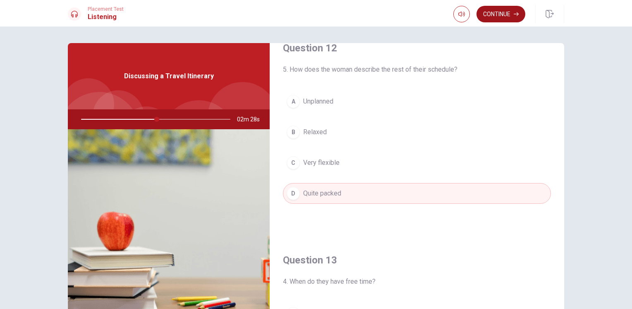
click at [505, 21] on button "Continue" at bounding box center [500, 14] width 49 height 17
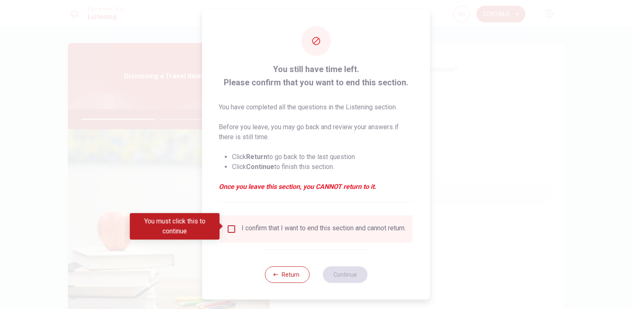
click at [235, 227] on div "I confirm that I want to end this section and cannot return." at bounding box center [316, 229] width 179 height 10
click at [231, 225] on input "You must click this to continue" at bounding box center [232, 229] width 10 height 10
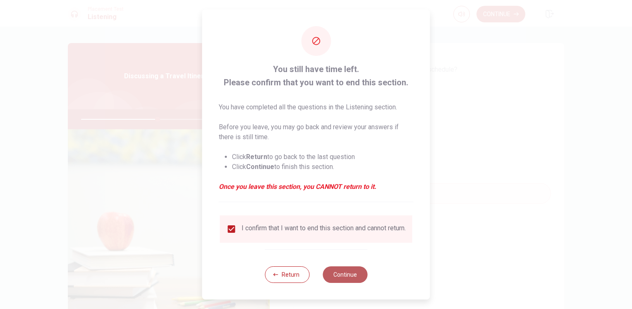
click at [344, 274] on button "Continue" at bounding box center [345, 274] width 45 height 17
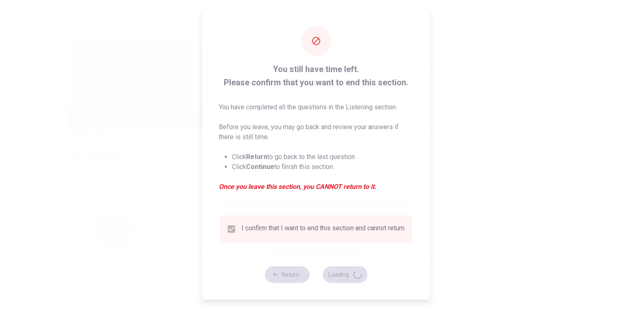
type input "52"
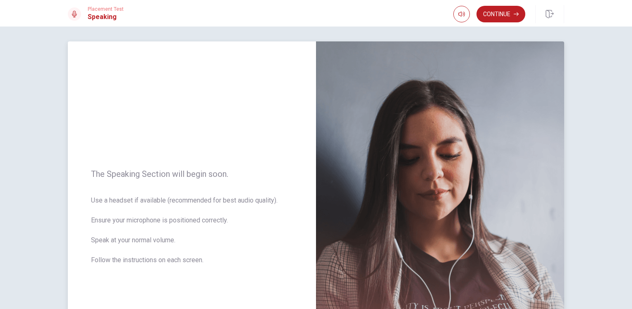
scroll to position [0, 0]
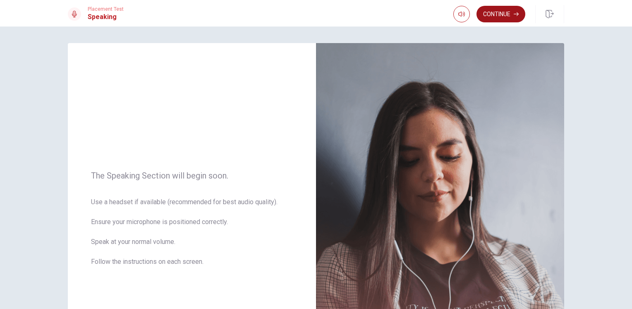
click at [490, 19] on button "Continue" at bounding box center [500, 14] width 49 height 17
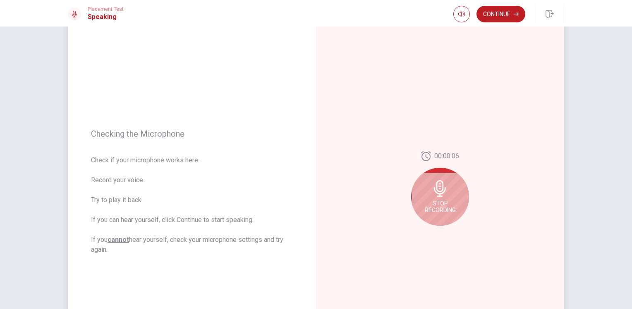
scroll to position [14, 0]
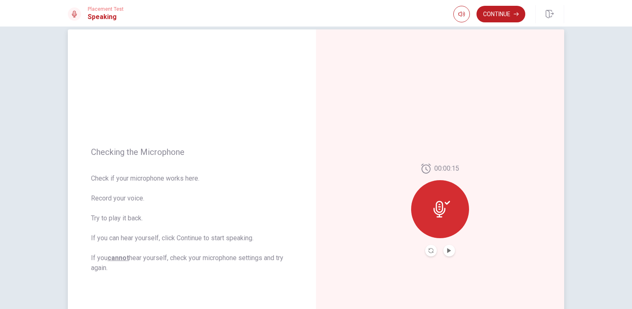
click at [450, 252] on button "Play Audio" at bounding box center [449, 250] width 12 height 12
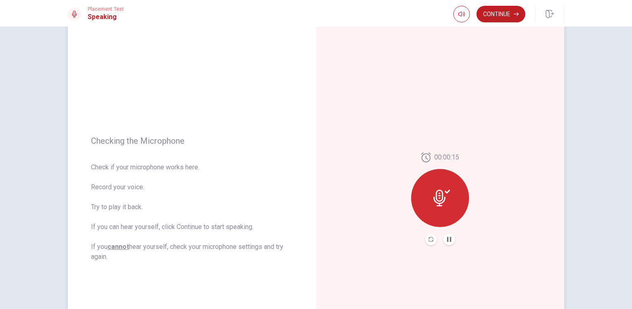
scroll to position [0, 0]
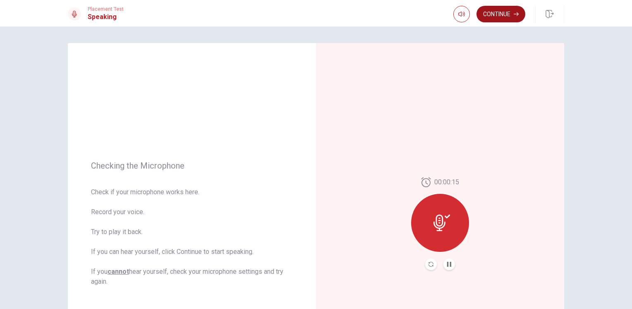
click at [501, 20] on button "Continue" at bounding box center [500, 14] width 49 height 17
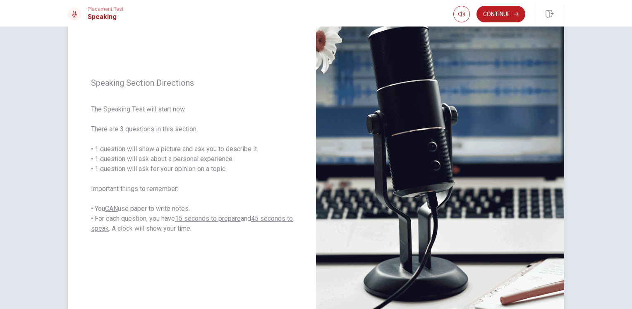
scroll to position [83, 0]
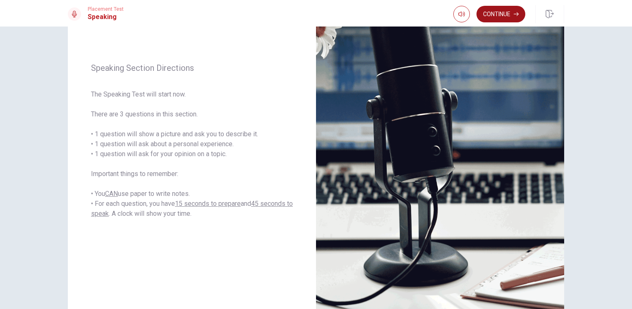
click at [495, 14] on button "Continue" at bounding box center [500, 14] width 49 height 17
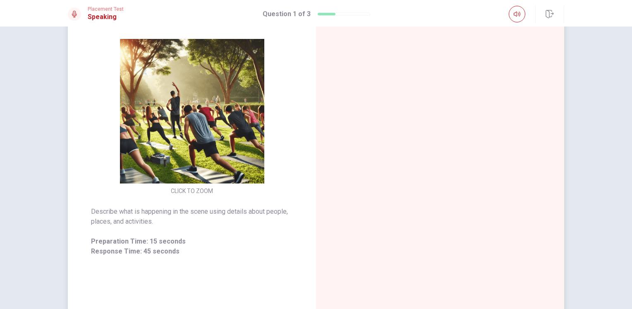
click at [365, 151] on div at bounding box center [440, 140] width 248 height 361
click at [393, 138] on div "Preparation Time" at bounding box center [440, 140] width 248 height 361
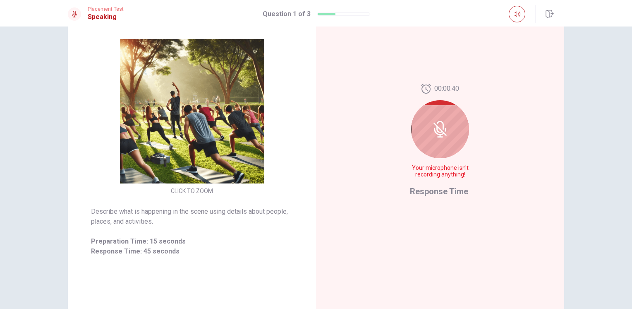
click at [441, 138] on div at bounding box center [440, 129] width 58 height 58
click at [445, 133] on icon at bounding box center [440, 129] width 17 height 17
click at [439, 128] on icon at bounding box center [440, 129] width 17 height 17
click at [450, 172] on span "Your microphone isn't recording anything!" at bounding box center [440, 171] width 60 height 13
click at [443, 193] on span "Response Time" at bounding box center [439, 191] width 58 height 10
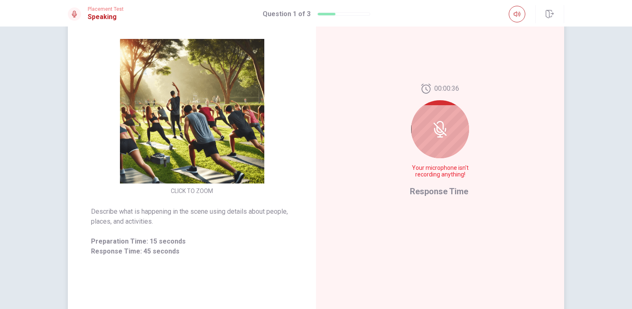
click at [443, 187] on span "Response Time" at bounding box center [439, 191] width 58 height 10
click at [437, 123] on icon at bounding box center [440, 129] width 17 height 17
click at [437, 122] on icon at bounding box center [440, 129] width 17 height 17
drag, startPoint x: 437, startPoint y: 122, endPoint x: 435, endPoint y: 128, distance: 5.9
click at [437, 124] on icon at bounding box center [440, 129] width 17 height 17
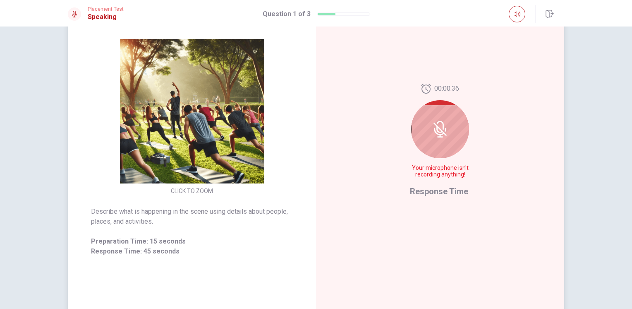
drag, startPoint x: 435, startPoint y: 128, endPoint x: 438, endPoint y: 140, distance: 12.3
click at [435, 129] on icon at bounding box center [440, 129] width 17 height 17
click at [444, 150] on div at bounding box center [440, 129] width 58 height 58
click at [442, 171] on span "Your microphone isn't recording anything!" at bounding box center [440, 171] width 60 height 13
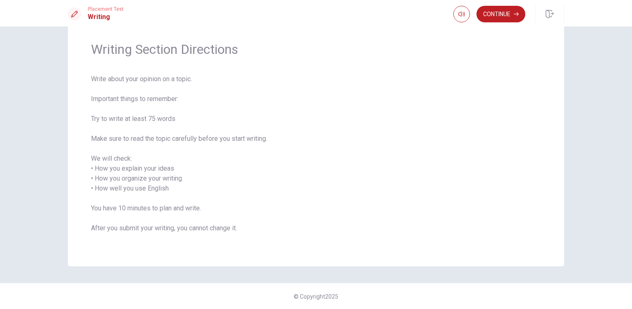
scroll to position [0, 0]
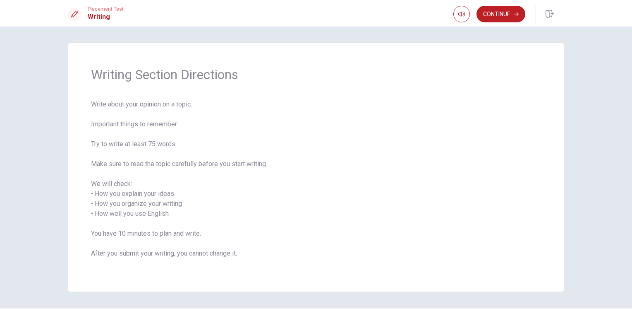
click at [509, 24] on div "Placement Test Writing Continue" at bounding box center [316, 13] width 632 height 26
click at [505, 12] on button "Continue" at bounding box center [500, 14] width 49 height 17
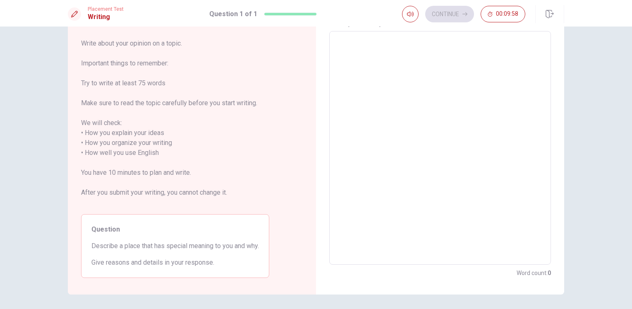
scroll to position [41, 0]
click at [362, 62] on textarea at bounding box center [440, 148] width 210 height 220
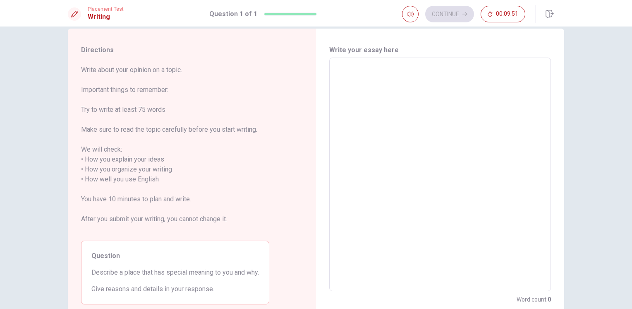
scroll to position [0, 0]
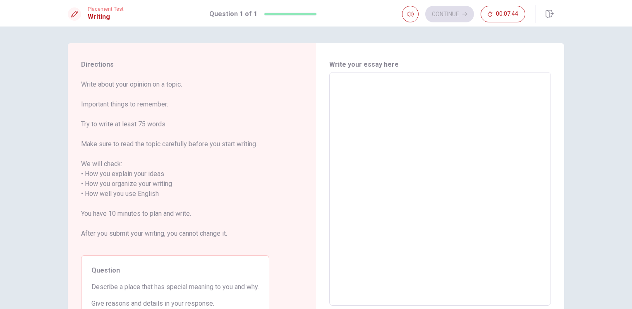
click at [375, 115] on textarea at bounding box center [440, 189] width 210 height 220
type textarea "ı"
type textarea "x"
type textarea "ı"
type textarea "x"
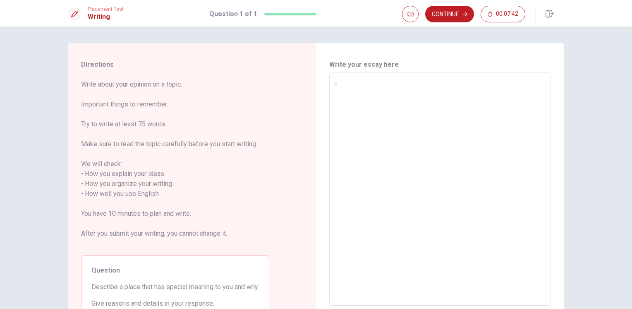
type textarea "ı w"
type textarea "x"
type textarea "ı wa"
type textarea "x"
type textarea "ı wan"
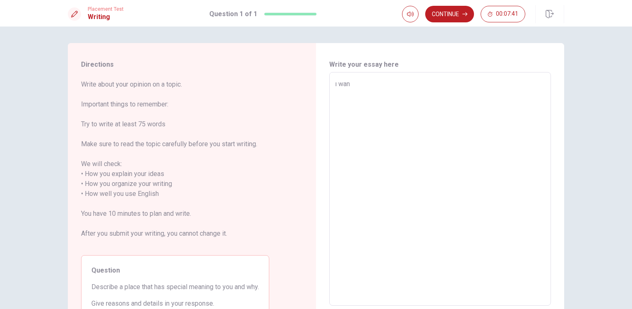
type textarea "x"
type textarea "ı want"
type textarea "x"
type textarea "ı want"
type textarea "x"
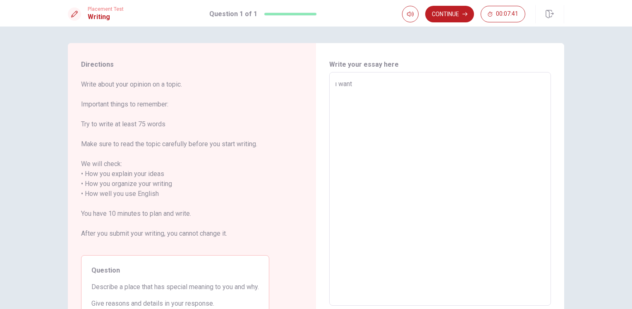
type textarea "ı want t"
type textarea "x"
type textarea "ı want to"
type textarea "x"
type textarea "ı want to"
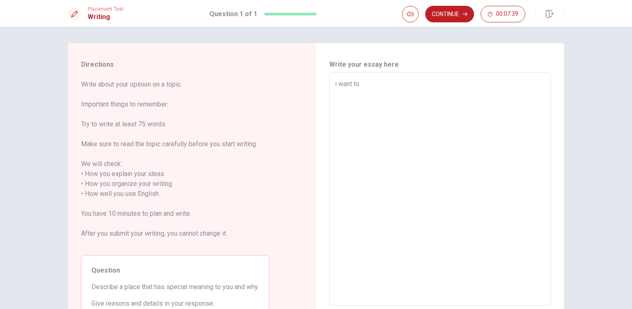
type textarea "x"
type textarea "ı want to t"
type textarea "x"
type textarea "ı want to ta"
type textarea "x"
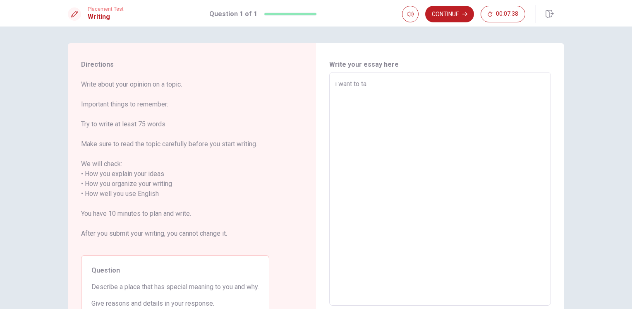
type textarea "ı want to tal"
type textarea "x"
type textarea "ı want to talk"
type textarea "x"
type textarea "ı want to talk"
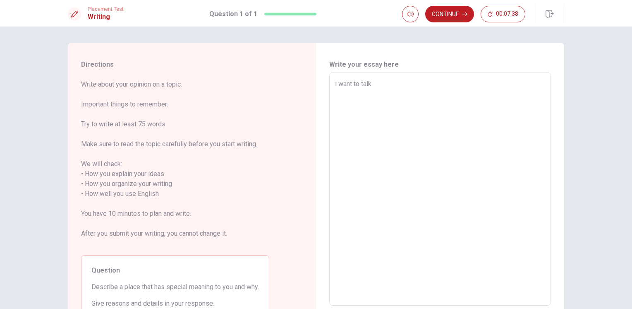
type textarea "x"
type textarea "ı want to talk a"
type textarea "x"
type textarea "ı want to talk ab"
type textarea "x"
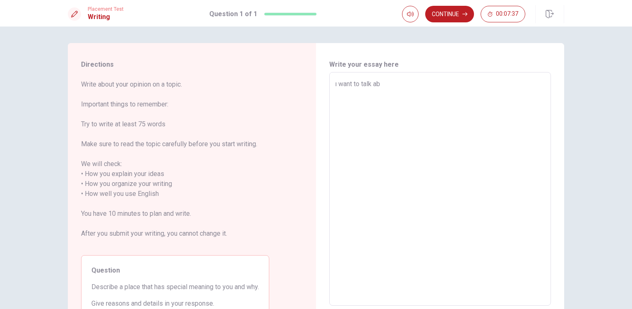
type textarea "ı want to talk abo"
type textarea "x"
type textarea "ı want to talk abou"
type textarea "x"
type textarea "ı want to talk about"
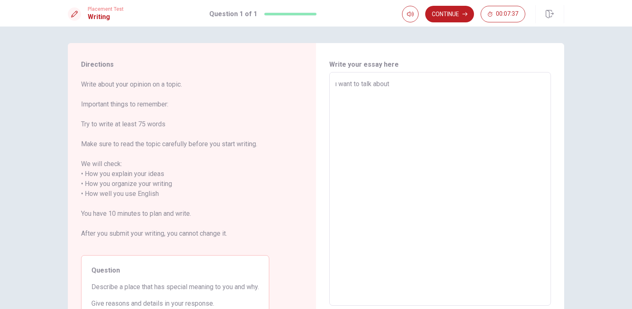
type textarea "x"
type textarea "ı want to talk about"
type textarea "x"
type textarea "ı want to talk about r"
type textarea "x"
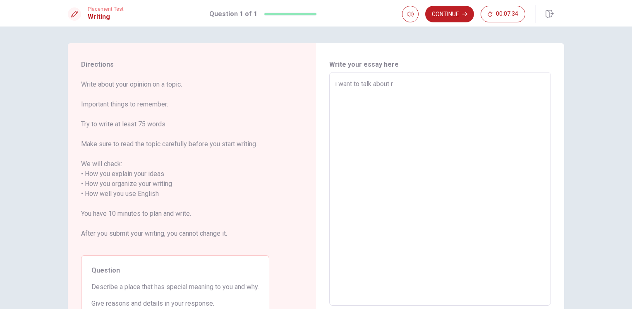
type textarea "ı want to talk about ro"
type textarea "x"
type textarea "ı want to talk about [PERSON_NAME]"
type textarea "x"
type textarea "ı want to talk about robo"
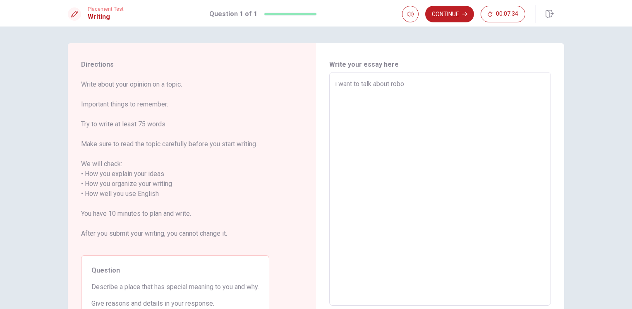
type textarea "x"
type textarea "ı want to talk about robot"
type textarea "x"
type textarea "ı want to talk about robots"
type textarea "x"
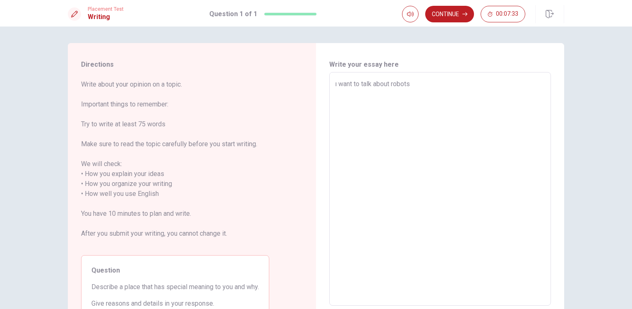
type textarea "ı want to talk about robots."
type textarea "x"
type textarea "ı want to talk about robots.R"
type textarea "x"
type textarea "ı want to talk about [DOMAIN_NAME]"
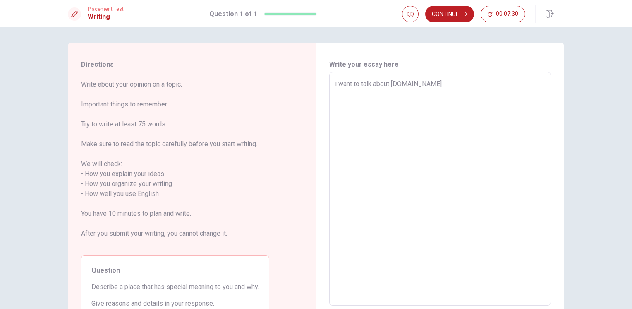
type textarea "x"
type textarea "ı want to talk about robots.Rob"
type textarea "x"
type textarea "ı want to talk about robots.Robo"
type textarea "x"
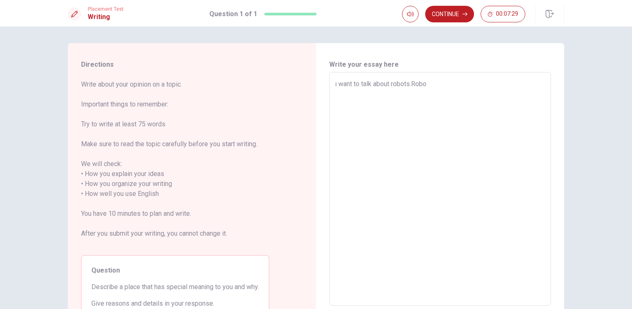
type textarea "ı want to talk about robots.Robot"
type textarea "x"
type textarea "ı want to talk about robots.Robots"
type textarea "x"
type textarea "ı want to talk about robots.Robots"
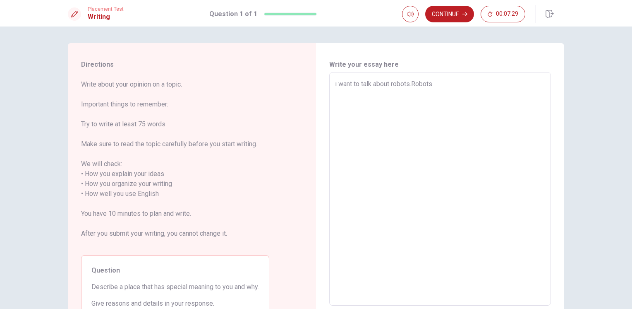
type textarea "x"
type textarea "ı want to talk about robots.Robots a"
type textarea "x"
type textarea "ı want to talk about robots.Robots ar"
type textarea "x"
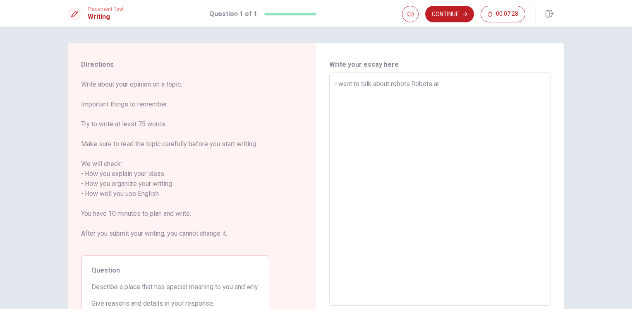
type textarea "ı want to talk about robots.Robots are"
type textarea "x"
type textarea "ı want to talk about robots.Robots are"
type textarea "x"
type textarea "ı want to talk about robots.Robots are e"
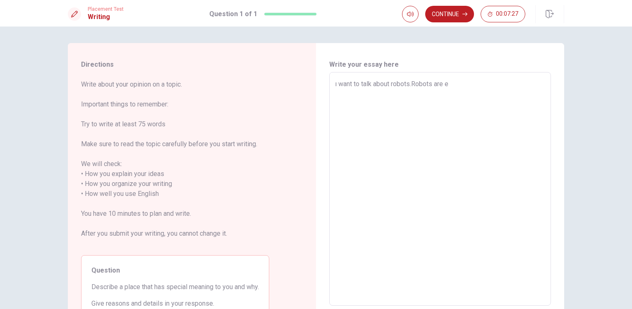
type textarea "x"
type textarea "ı want to talk about robots.Robots are ev"
type textarea "x"
type textarea "ı want to talk about robots.Robots are eve"
type textarea "x"
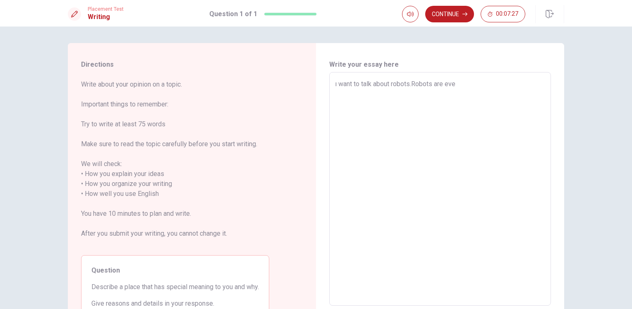
type textarea "ı want to talk about robots.Robots are ever"
type textarea "x"
type textarea "ı want to talk about robots.Robots are every"
type textarea "x"
type textarea "ı want to talk about robots.Robots are everyw"
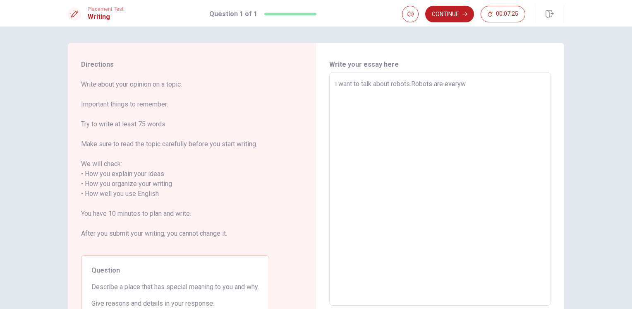
type textarea "x"
type textarea "ı want to talk about robots.Robots are everywh"
type textarea "x"
type textarea "ı want to talk about robots.Robots are everywhe"
type textarea "x"
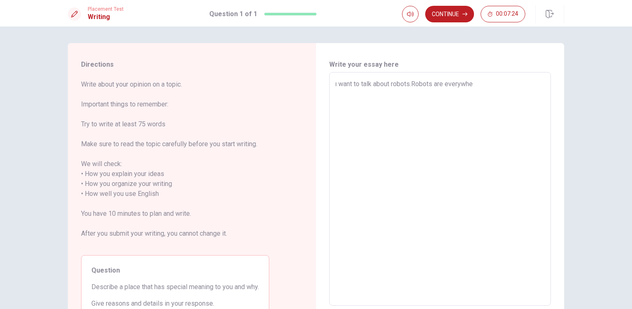
type textarea "ı want to talk about robots.Robots are everywher"
type textarea "x"
type textarea "ı want to talk about robots.Robots are everywhere"
type textarea "x"
type textarea "ı want to talk about robots.Robots are everywhere"
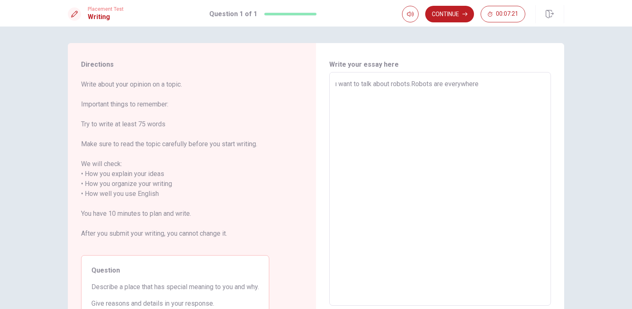
type textarea "x"
type textarea "ı want to talk about robots.Robots are everywhere i"
type textarea "x"
type textarea "ı want to talk about robots.Robots are everywhere in"
type textarea "x"
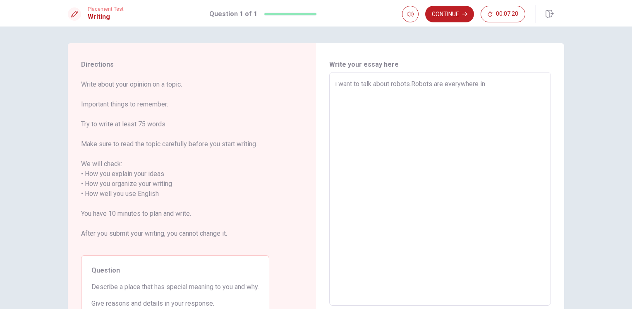
type textarea "ı want to talk about robots.Robots are everywhere in"
type textarea "x"
type textarea "ı want to talk about robots.Robots are everywhere in o"
type textarea "x"
type textarea "ı want to talk about robots.Robots are everywhere in ou"
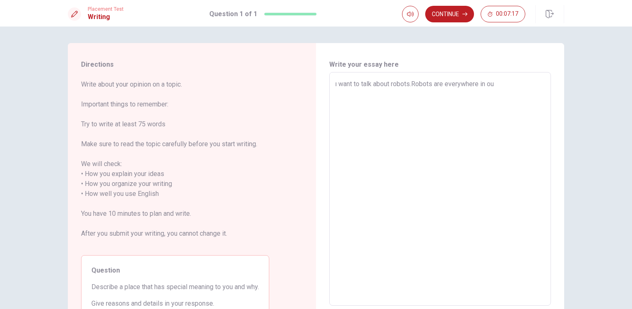
type textarea "x"
type textarea "ı want to talk about robots.Robots are everywhere in our"
type textarea "x"
type textarea "ı want to talk about robots.Robots are everywhere in our"
type textarea "x"
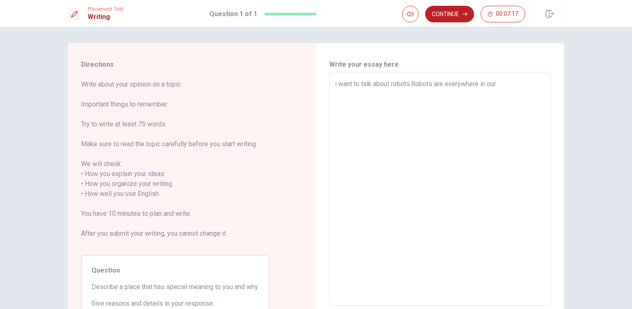
type textarea "ı want to talk about robots.Robots are everywhere in our d"
type textarea "x"
type textarea "ı want to talk about robots.Robots are everywhere in our da"
type textarea "x"
type textarea "ı want to talk about robots.Robots are everywhere in our dai"
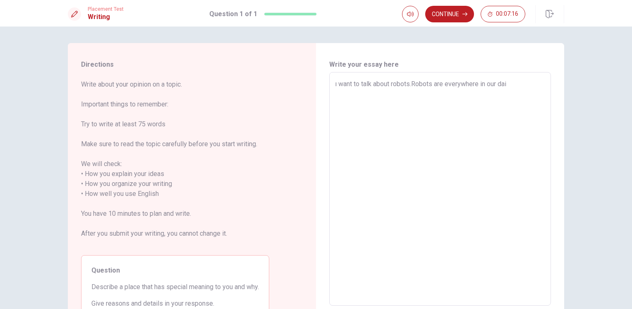
type textarea "x"
type textarea "ı want to talk about robots.Robots are everywhere in our dail"
type textarea "x"
type textarea "ı want to talk about robots.Robots are everywhere in our daily"
type textarea "x"
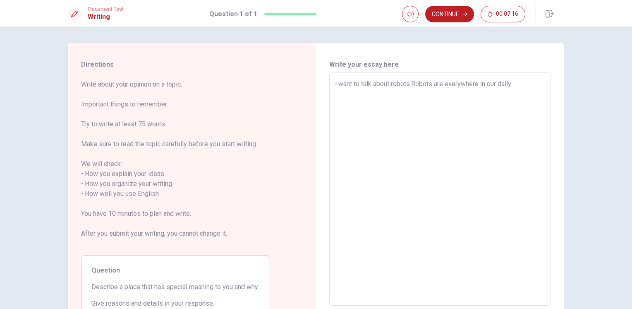
type textarea "ı want to talk about robots.Robots are everywhere in our daily"
type textarea "x"
type textarea "ı want to talk about robots.Robots are everywhere in our daily l"
type textarea "x"
type textarea "ı want to talk about robots.Robots are everywhere in our daily li"
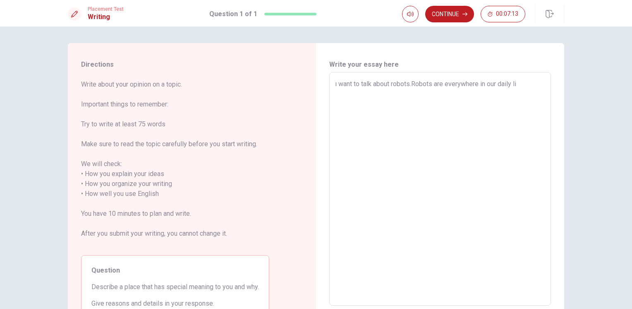
type textarea "x"
type textarea "ı want to talk about robots.Robots are everywhere in our daily lif"
type textarea "x"
type textarea "ı want to talk about robots.Robots are everywhere in our daily life"
type textarea "x"
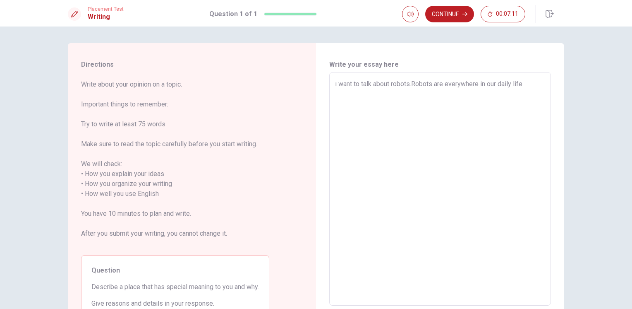
type textarea "ı want to talk about robots.Robots are everywhere in our daily lifee"
type textarea "x"
type textarea "ı want to talk about robots.Robots are everywhere in our daily life"
type textarea "x"
type textarea "ı want to talk about robots.Robots are everywhere in our daily lifes"
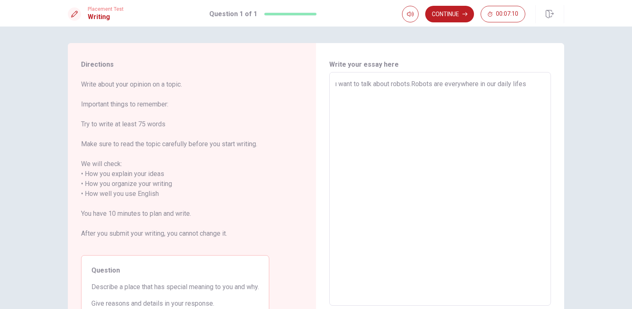
type textarea "x"
type textarea "ı want to talk about robots.Robots are everywhere in our daily lifes."
type textarea "x"
type textarea "ı want to talk about robots.Robots are everywhere in our daily lifes.T"
type textarea "x"
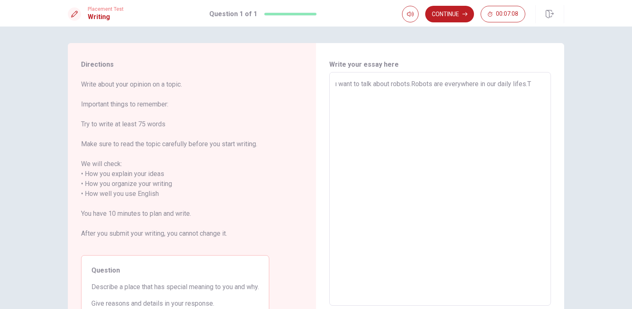
type textarea "ı want to talk about robots.Robots are everywhere in our daily [DOMAIN_NAME]"
type textarea "x"
type textarea "ı want to talk about robots.Robots are everywhere in our daily lifes.The"
type textarea "x"
type textarea "ı want to talk about robots.Robots are everywhere in our daily lifes.The"
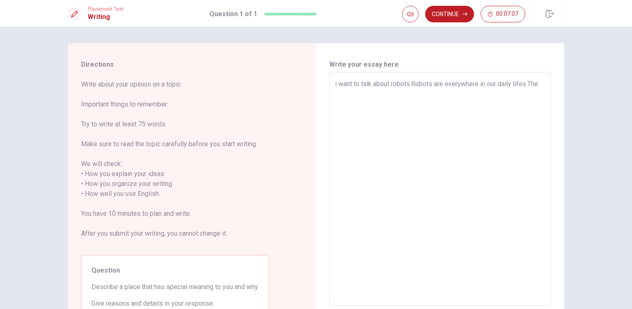
type textarea "x"
type textarea "ı want to talk about robots.Robots are everywhere in our daily lifes.The s"
type textarea "x"
type textarea "ı want to talk about robots.Robots are everywhere in our daily lifes.The si"
type textarea "x"
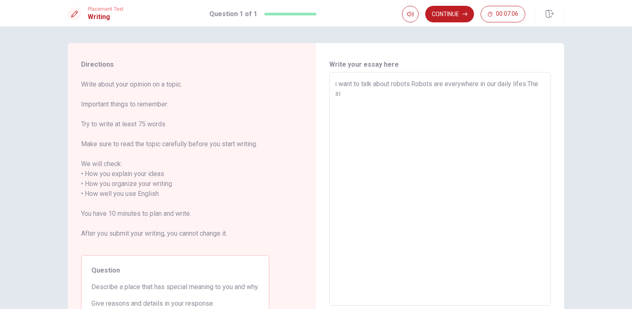
type textarea "ı want to talk about robots.Robots are everywhere in our daily lifes.The sim"
type textarea "x"
type textarea "ı want to talk about robots.Robots are everywhere in our daily lifes.The simp"
type textarea "x"
type textarea "ı want to talk about robots.Robots are everywhere in our daily lifes.The simpl"
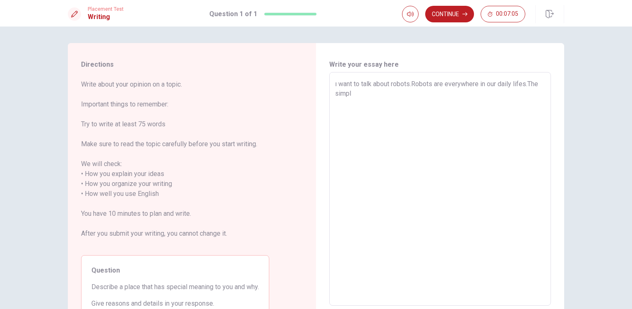
type textarea "x"
type textarea "ı want to talk about robots.Robots are everywhere in our daily lifes.The simple"
type textarea "x"
type textarea "ı want to talk about robots.Robots are everywhere in our daily lifes.The simples"
type textarea "x"
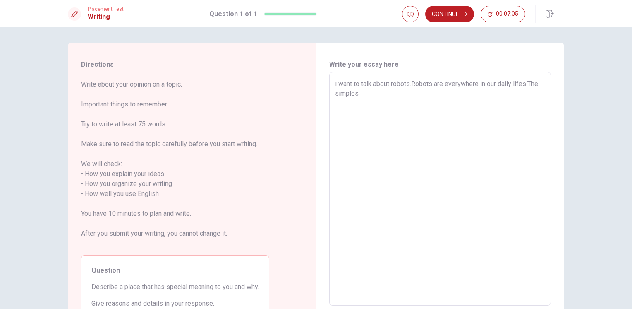
type textarea "ı want to talk about robots.Robots are everywhere in our daily lifes.The simple…"
type textarea "x"
type textarea "ı want to talk about robots.Robots are everywhere in our daily lifes.The simple…"
type textarea "x"
type textarea "ı want to talk about robots.Robots are everywhere in our daily lifes.The simple…"
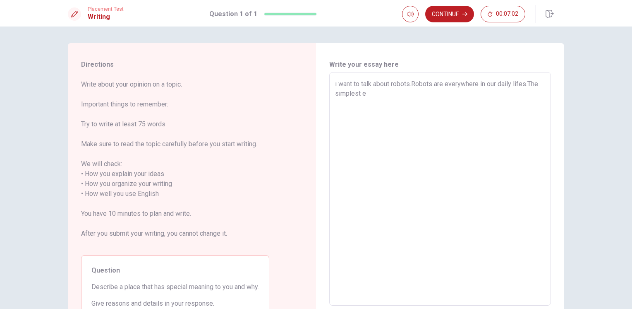
type textarea "x"
type textarea "ı want to talk about robots.Robots are everywhere in our daily lifes.The simple…"
type textarea "x"
type textarea "ı want to talk about robots.Robots are everywhere in our daily lifes.The simple…"
type textarea "x"
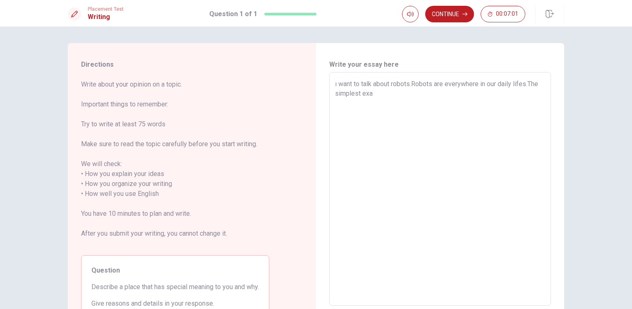
type textarea "ı want to talk about robots.Robots are everywhere in our daily lifes.The simple…"
type textarea "x"
type textarea "ı want to talk about robots.Robots are everywhere in our daily lifes.The simple…"
type textarea "x"
type textarea "ı want to talk about robots.Robots are everywhere in our daily lifes.The simple…"
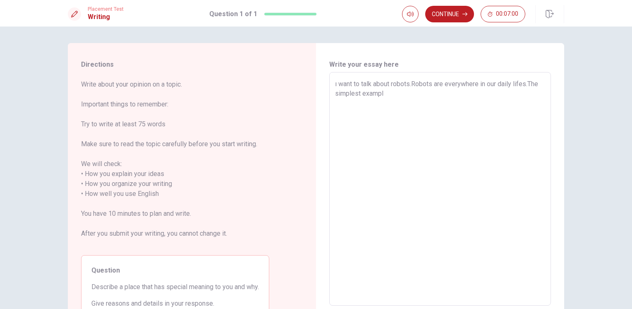
type textarea "x"
type textarea "ı want to talk about robots.Robots are everywhere in our daily lifes.The simple…"
type textarea "x"
type textarea "ı want to talk about robots.Robots are everywhere in our daily lifes.The simple…"
type textarea "x"
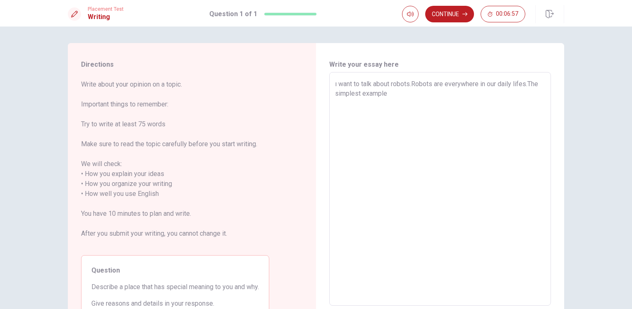
type textarea "ı want to talk about robots.Robots are everywhere in our daily lifes.The simple…"
type textarea "x"
type textarea "ı want to talk about robots.Robots are everywhere in our daily lifes.The simple…"
type textarea "x"
type textarea "ı want to talk about robots.Robots are everywhere in our daily lifes.The simple…"
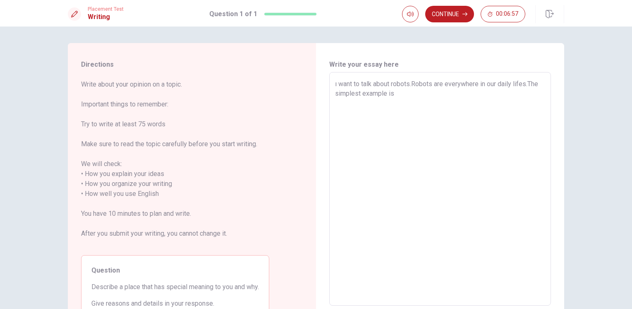
type textarea "x"
type textarea "ı want to talk about robots.Robots are everywhere in our daily lifes.The simple…"
type textarea "x"
type textarea "ı want to talk about robots.Robots are everywhere in our daily lifes.The simple…"
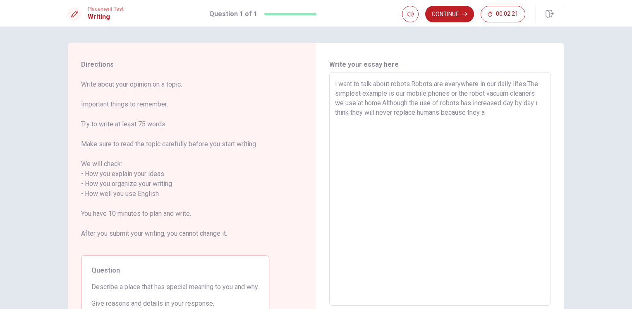
drag, startPoint x: 514, startPoint y: 93, endPoint x: 447, endPoint y: 101, distance: 67.5
click at [396, 96] on textarea "ı want to talk about robots.Robots are everywhere in our daily lifes.The simple…" at bounding box center [440, 189] width 210 height 220
drag, startPoint x: 498, startPoint y: 112, endPoint x: 324, endPoint y: 120, distance: 174.7
click at [329, 121] on div "ı want to talk about robots.Robots are everywhere in our daily lifes.The simple…" at bounding box center [440, 188] width 222 height 233
drag, startPoint x: 508, startPoint y: 98, endPoint x: 232, endPoint y: 108, distance: 275.6
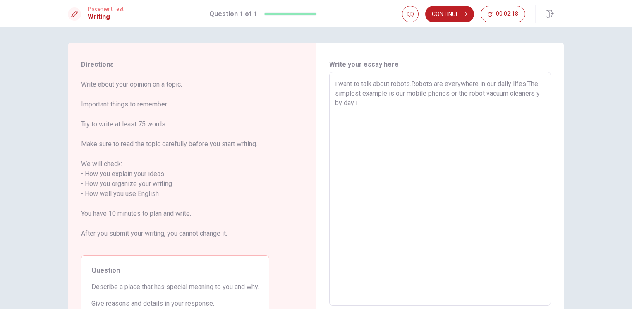
drag, startPoint x: 524, startPoint y: 91, endPoint x: 295, endPoint y: 108, distance: 230.2
click at [285, 114] on div "Directions Write about your opinion on a topic. Important things to remember: T…" at bounding box center [316, 189] width 496 height 292
drag, startPoint x: 490, startPoint y: 92, endPoint x: 300, endPoint y: 105, distance: 190.2
click at [296, 111] on div "Directions Write about your opinion on a topic. Important things to remember: T…" at bounding box center [316, 189] width 496 height 292
drag, startPoint x: 503, startPoint y: 93, endPoint x: 291, endPoint y: 91, distance: 212.6
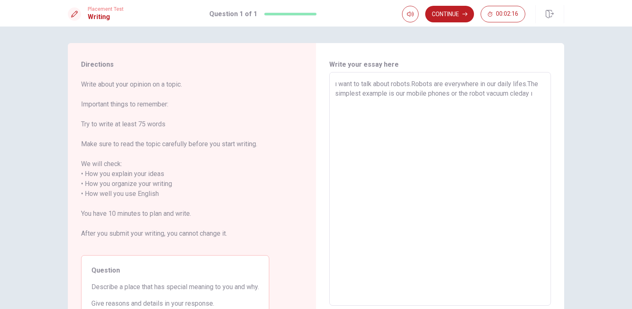
click at [251, 100] on div "Directions Write about your opinion on a topic. Important things to remember: T…" at bounding box center [316, 189] width 496 height 292
drag, startPoint x: 477, startPoint y: 86, endPoint x: 280, endPoint y: 100, distance: 197.8
click at [279, 100] on div "Directions Write about your opinion on a topic. Important things to remember: T…" at bounding box center [316, 189] width 496 height 292
drag, startPoint x: 529, startPoint y: 84, endPoint x: 323, endPoint y: 97, distance: 207.2
click at [323, 97] on div "Write your essay here ı want to talk about robots.Robots are everywhere in ourm…" at bounding box center [440, 189] width 248 height 292
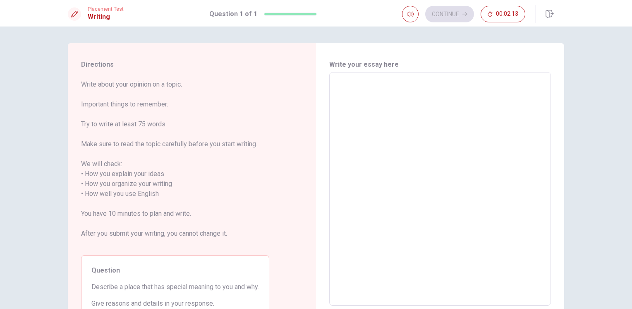
click at [370, 105] on textarea at bounding box center [440, 189] width 210 height 220
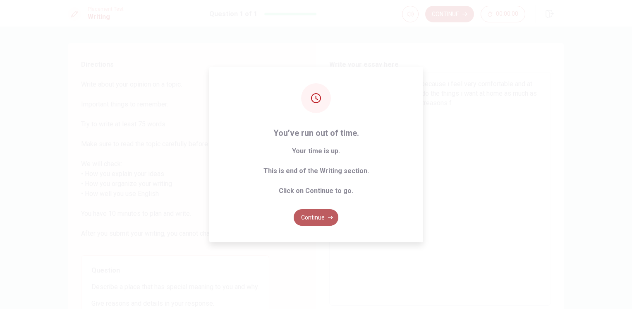
click at [329, 219] on icon "button" at bounding box center [330, 217] width 5 height 5
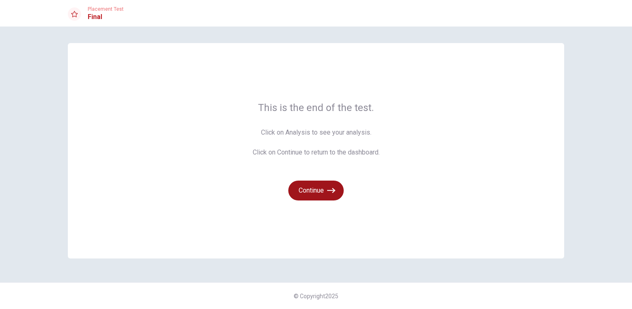
click at [330, 188] on icon "button" at bounding box center [331, 190] width 8 height 8
